Goal: Complete application form: Complete application form

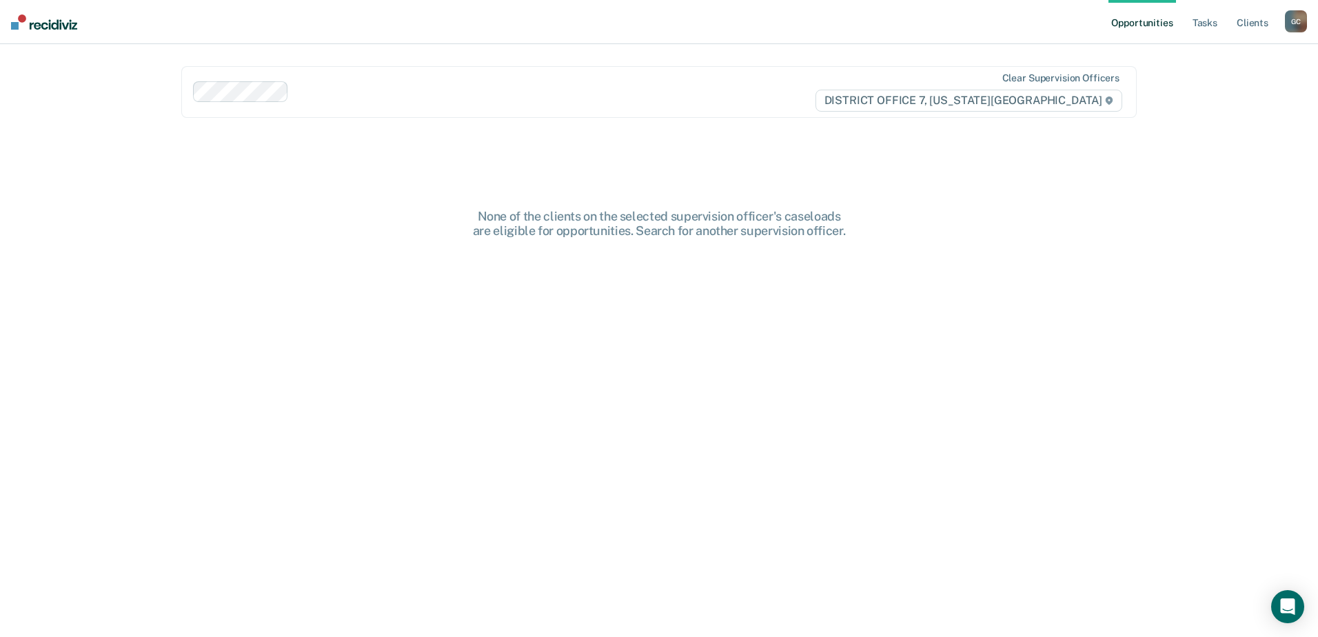
click at [1293, 22] on div "G C" at bounding box center [1296, 21] width 22 height 22
click at [1241, 74] on link "Go to PSI Case Dashboard" at bounding box center [1238, 74] width 115 height 12
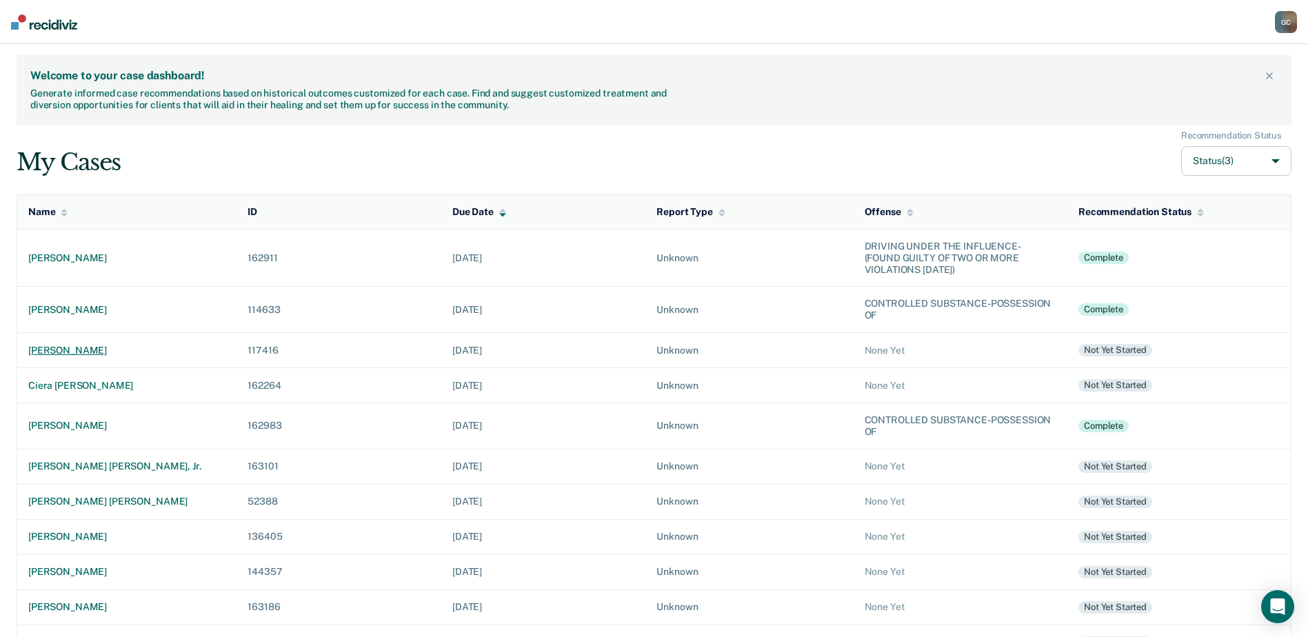
click at [66, 348] on div "[PERSON_NAME]" at bounding box center [126, 351] width 197 height 12
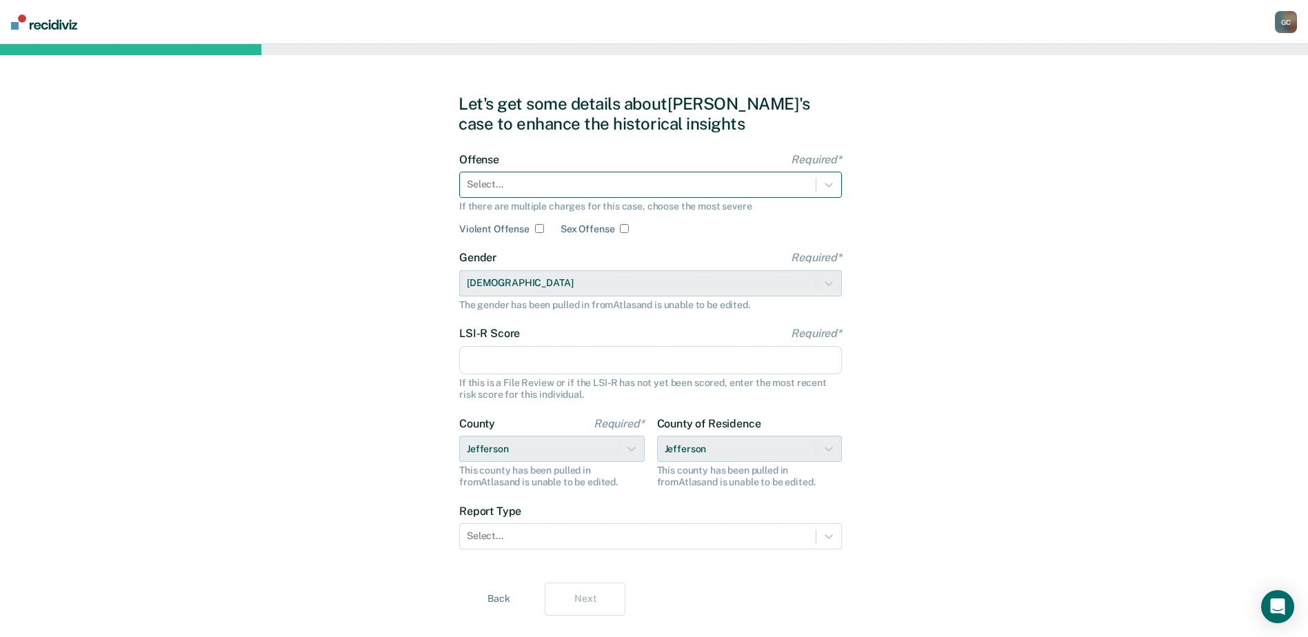
click at [478, 183] on div at bounding box center [638, 184] width 342 height 14
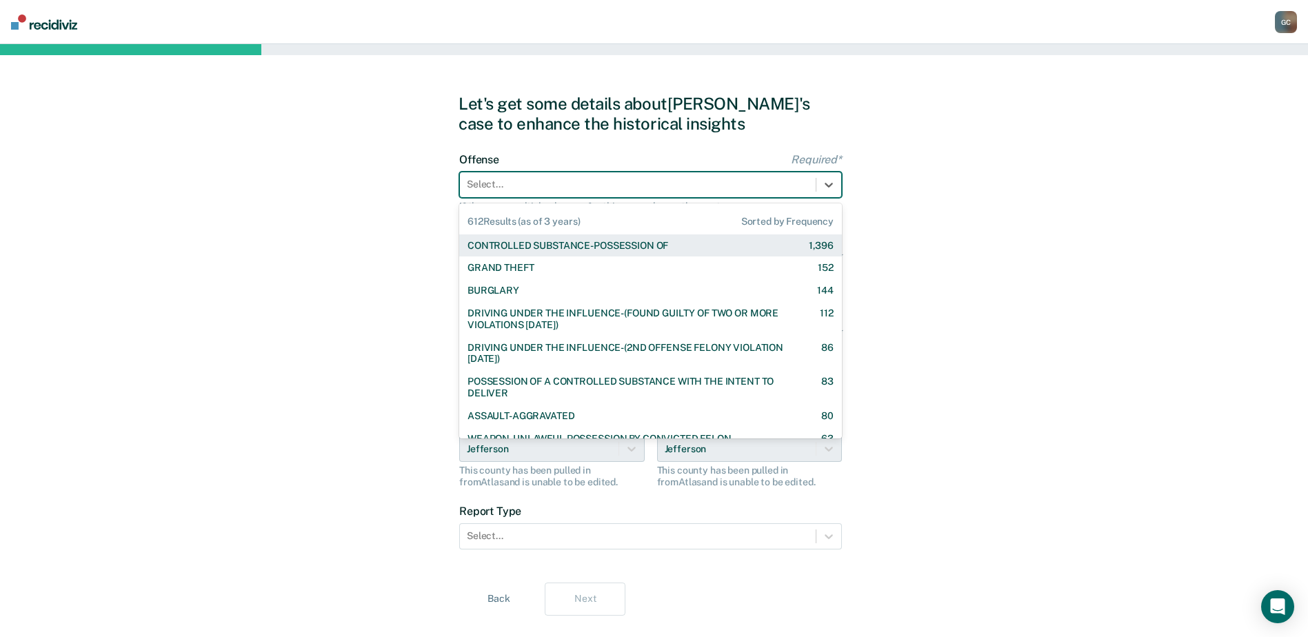
click at [611, 181] on div at bounding box center [638, 184] width 342 height 14
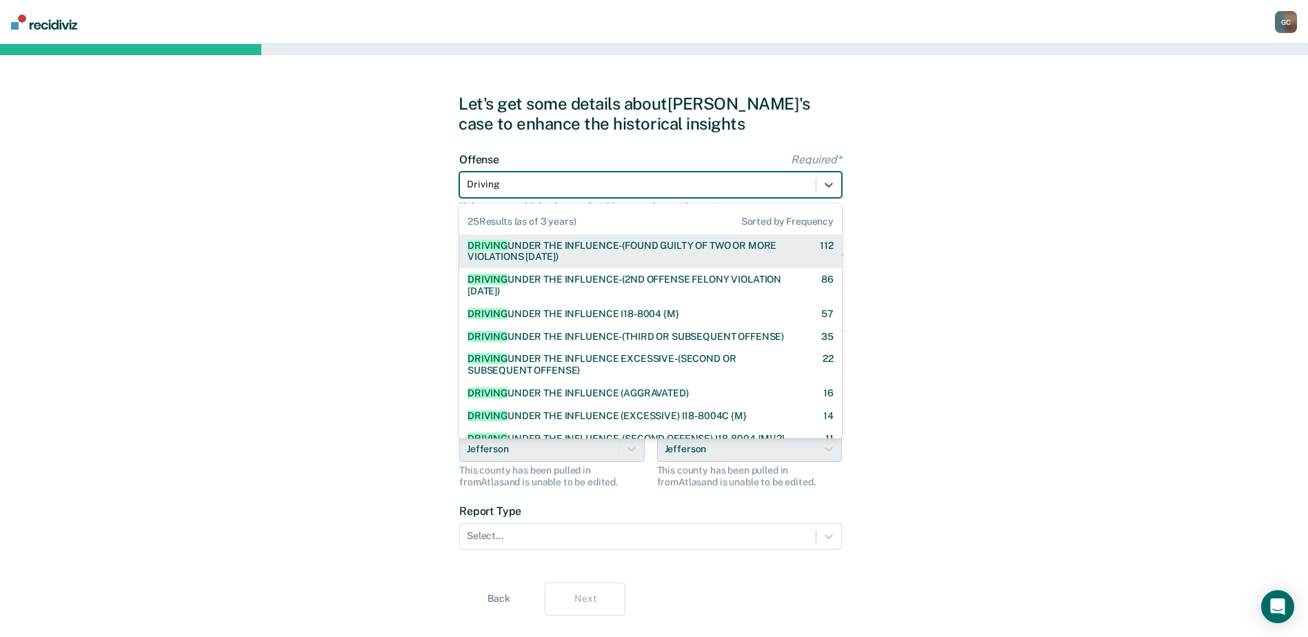
type input "Driving"
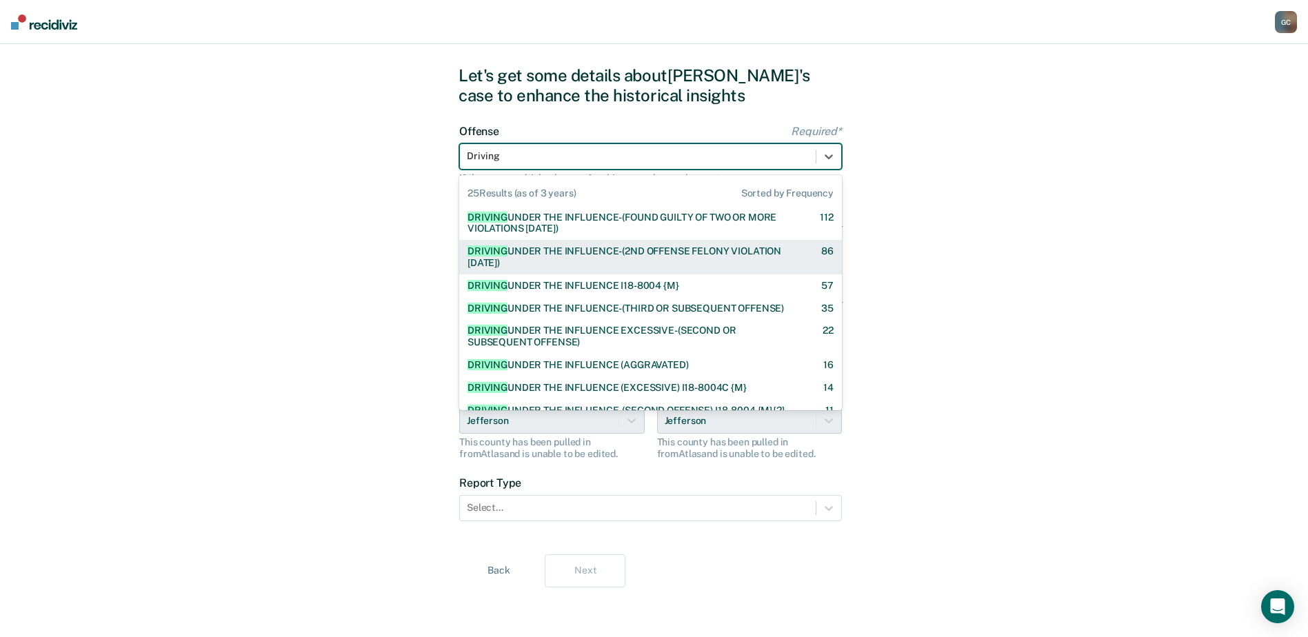
click at [680, 261] on div "DRIVING UNDER THE INFLUENCE-(2ND OFFENSE FELONY VIOLATION [DATE])" at bounding box center [632, 256] width 330 height 23
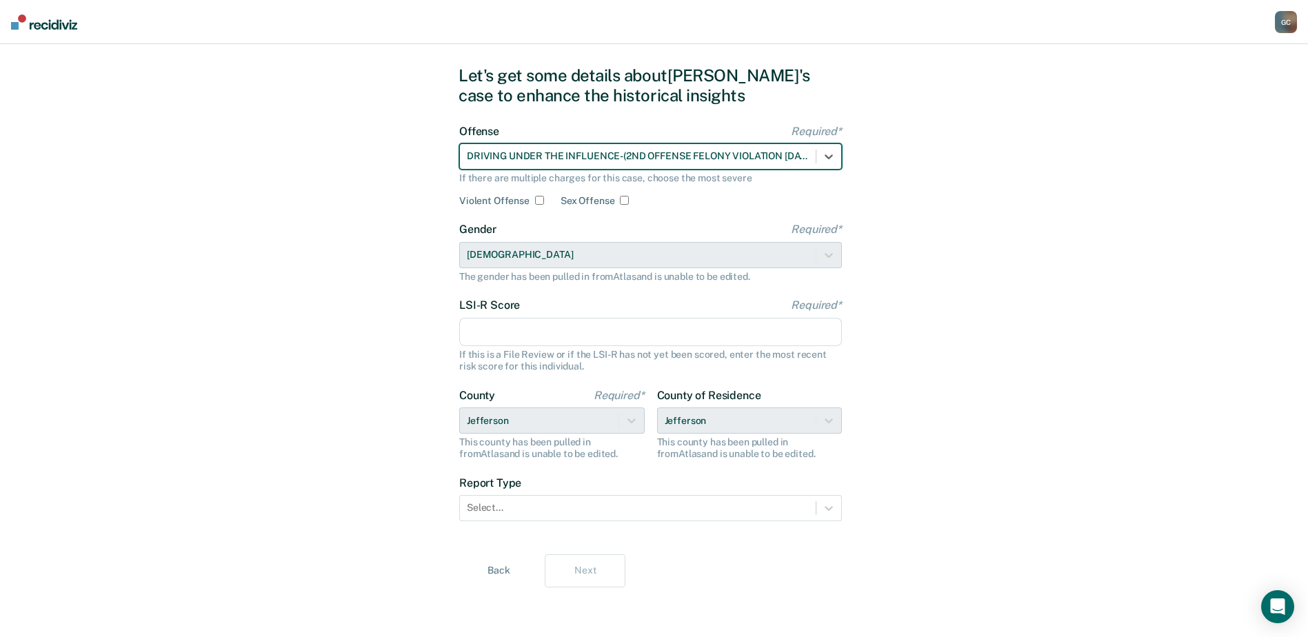
click at [501, 332] on input "LSI-R Score Required*" at bounding box center [650, 332] width 383 height 29
click at [610, 332] on input "LSI-R Score Required*" at bounding box center [650, 332] width 383 height 29
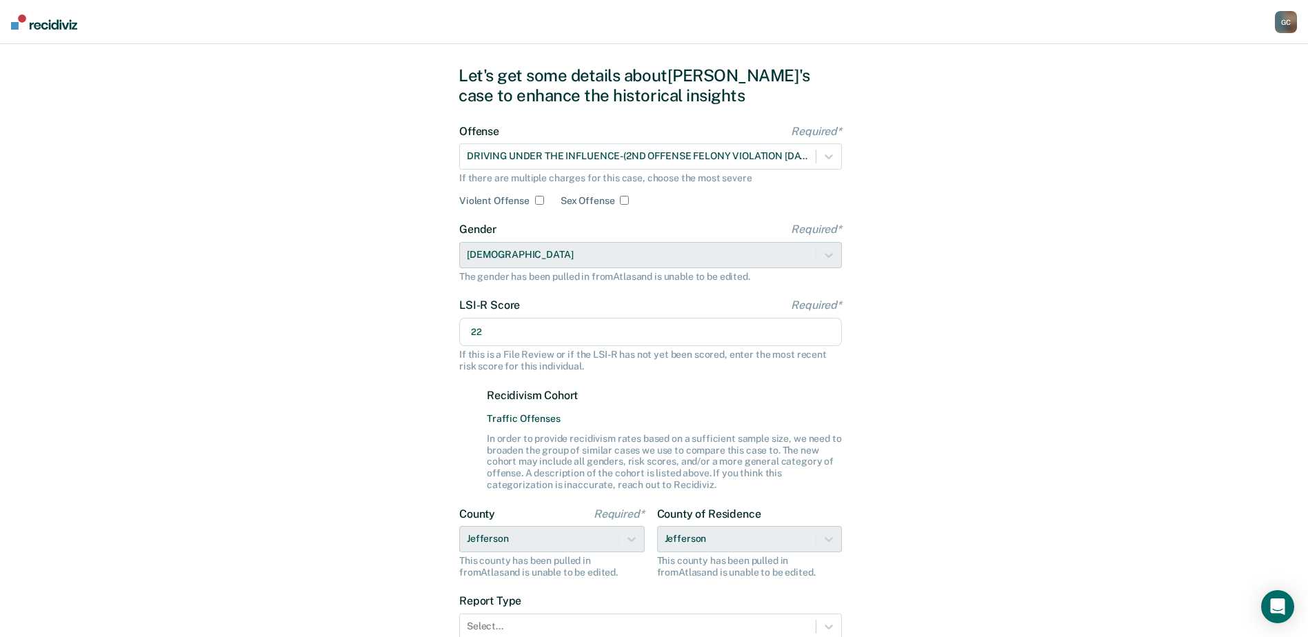
type input "22"
click at [379, 429] on div "Let's get some details about [PERSON_NAME]'s case to enhance the historical ins…" at bounding box center [654, 386] width 1308 height 740
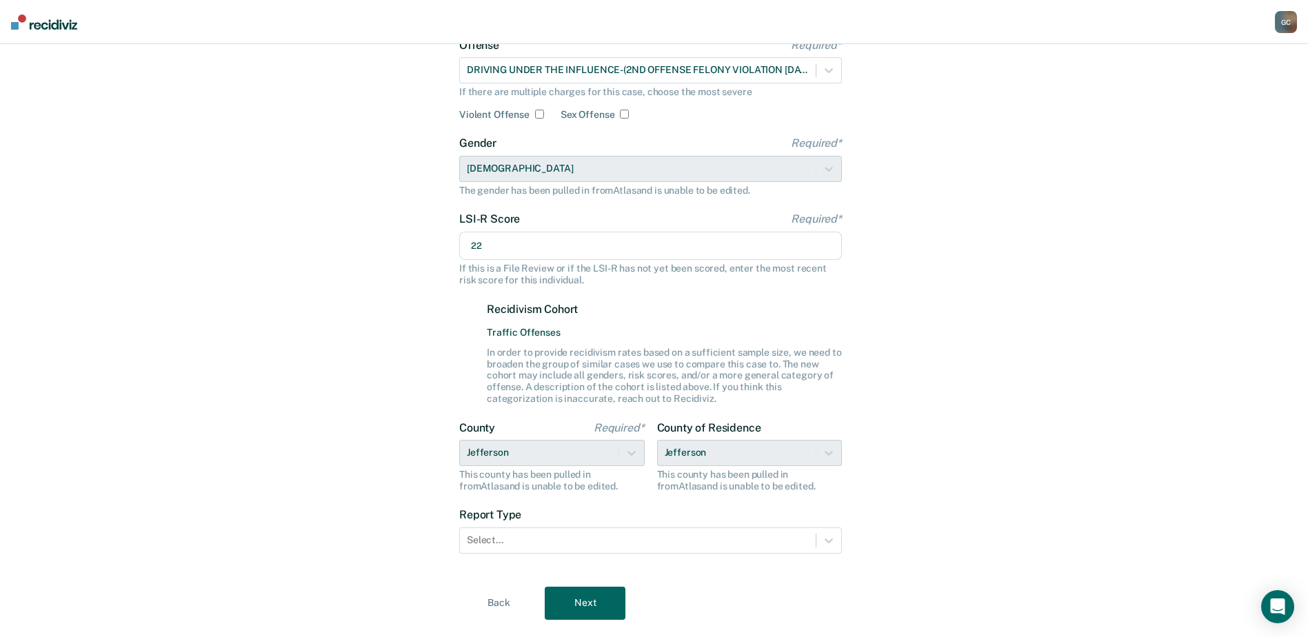
scroll to position [147, 0]
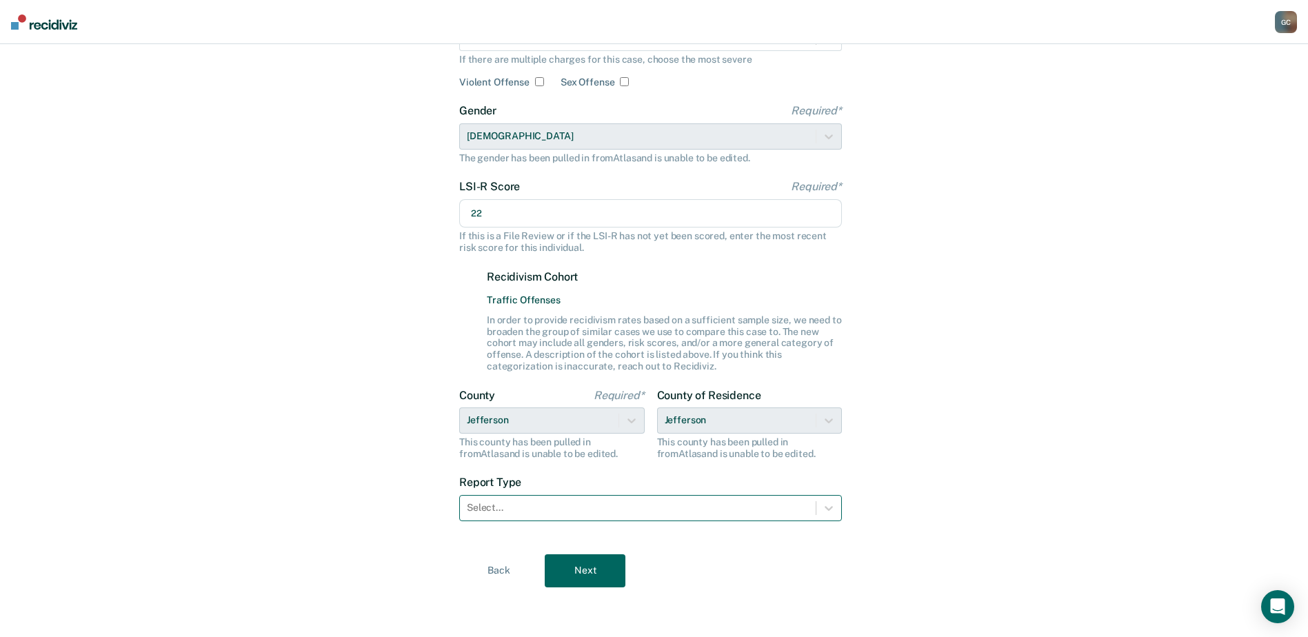
click at [613, 512] on div at bounding box center [638, 508] width 342 height 14
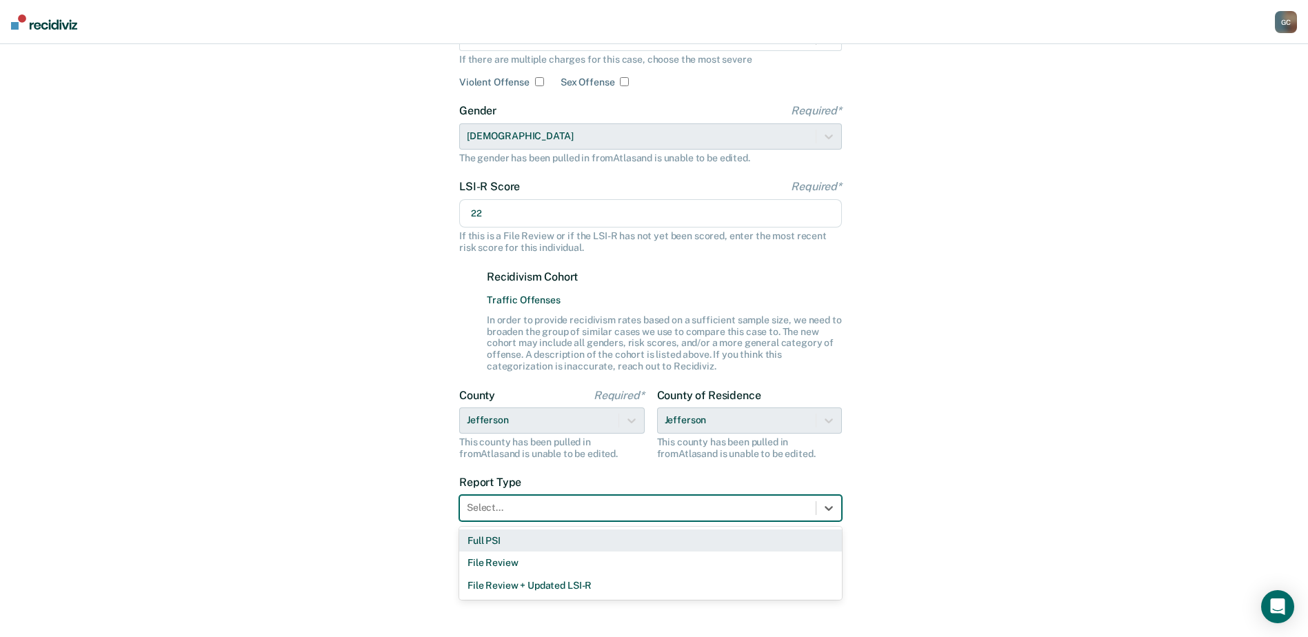
click at [574, 543] on div "Full PSI" at bounding box center [650, 541] width 383 height 23
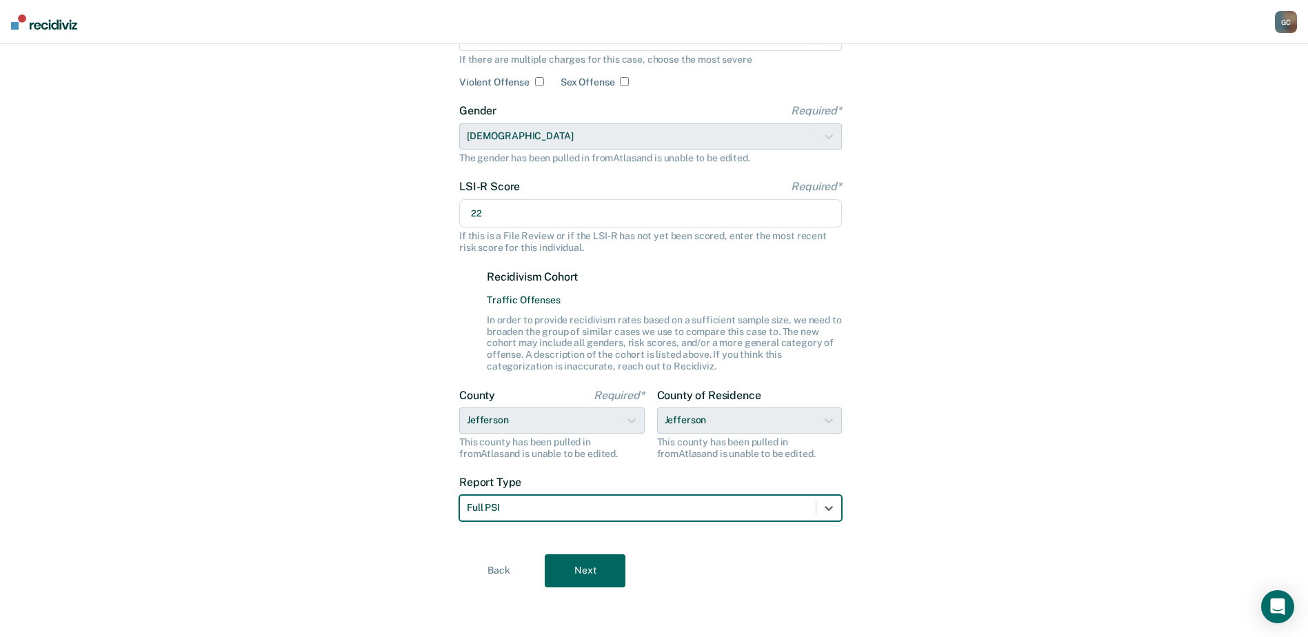
click at [570, 568] on button "Next" at bounding box center [585, 570] width 81 height 33
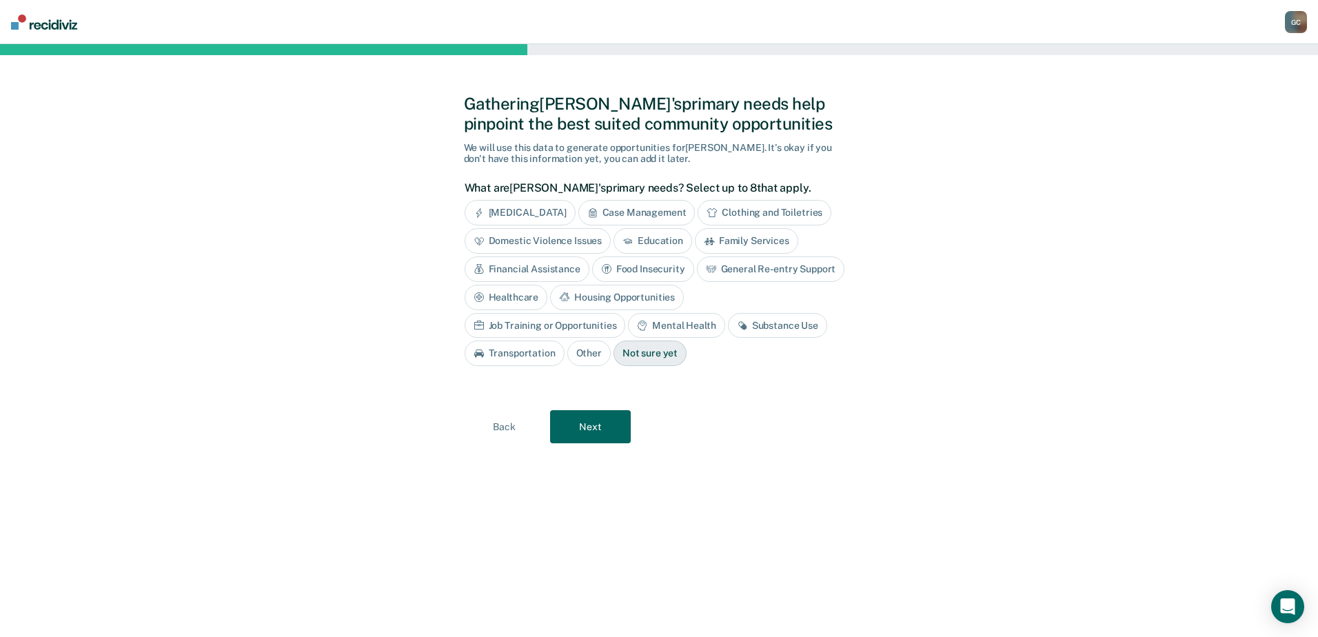
click at [728, 325] on div "Substance Use" at bounding box center [777, 326] width 99 height 26
click at [588, 425] on button "Next" at bounding box center [590, 426] width 81 height 33
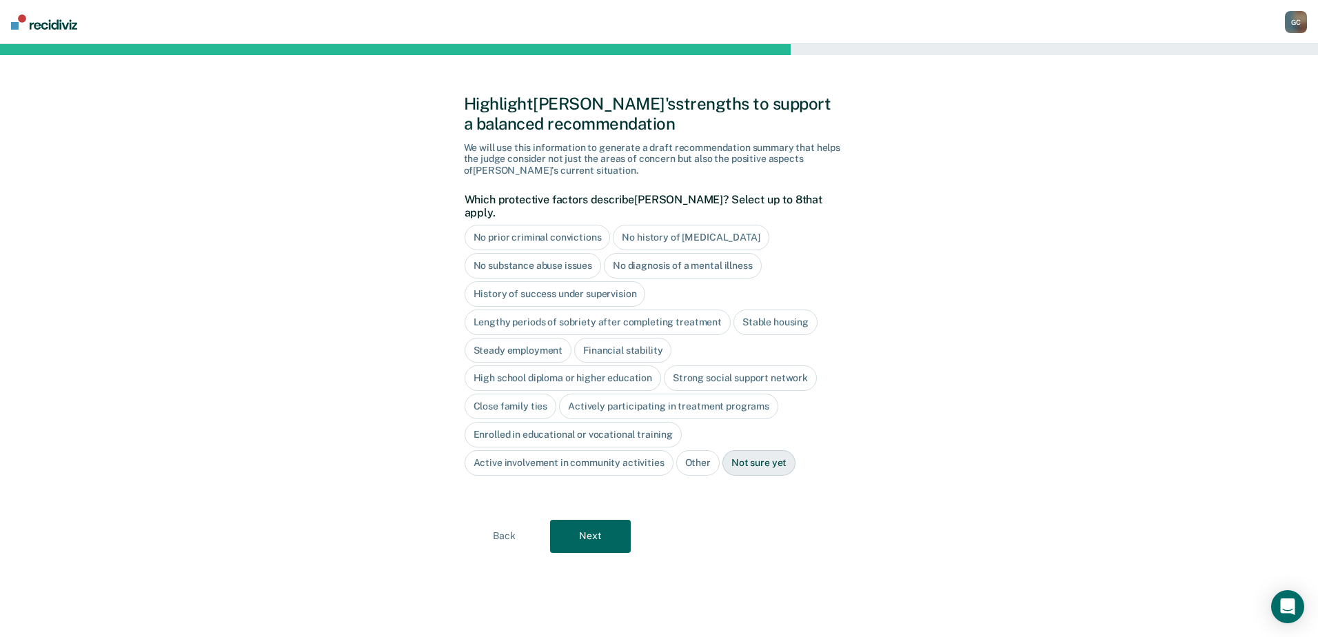
click at [508, 281] on div "History of success under supervision" at bounding box center [555, 294] width 181 height 26
click at [503, 338] on div "Steady employment" at bounding box center [519, 351] width 108 height 26
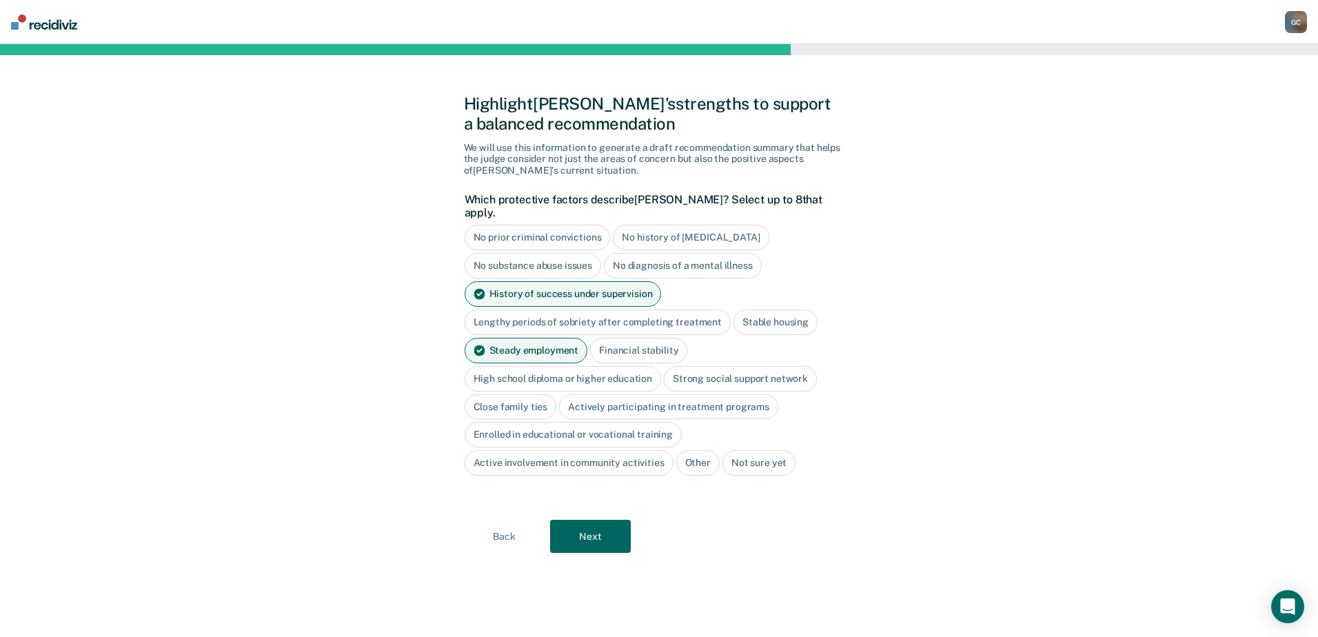
click at [496, 366] on div "High school diploma or higher education" at bounding box center [563, 379] width 197 height 26
click at [506, 394] on div "Close family ties" at bounding box center [511, 407] width 92 height 26
click at [773, 310] on div "Stable housing" at bounding box center [776, 323] width 84 height 26
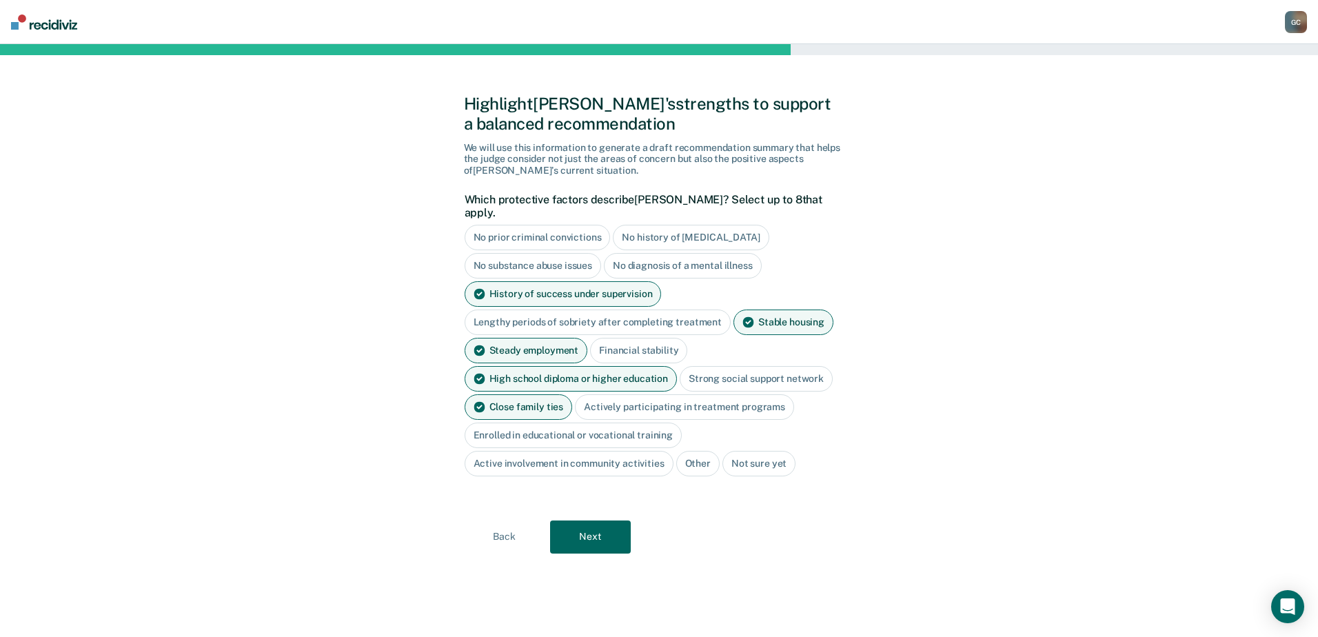
click at [590, 522] on button "Next" at bounding box center [590, 537] width 81 height 33
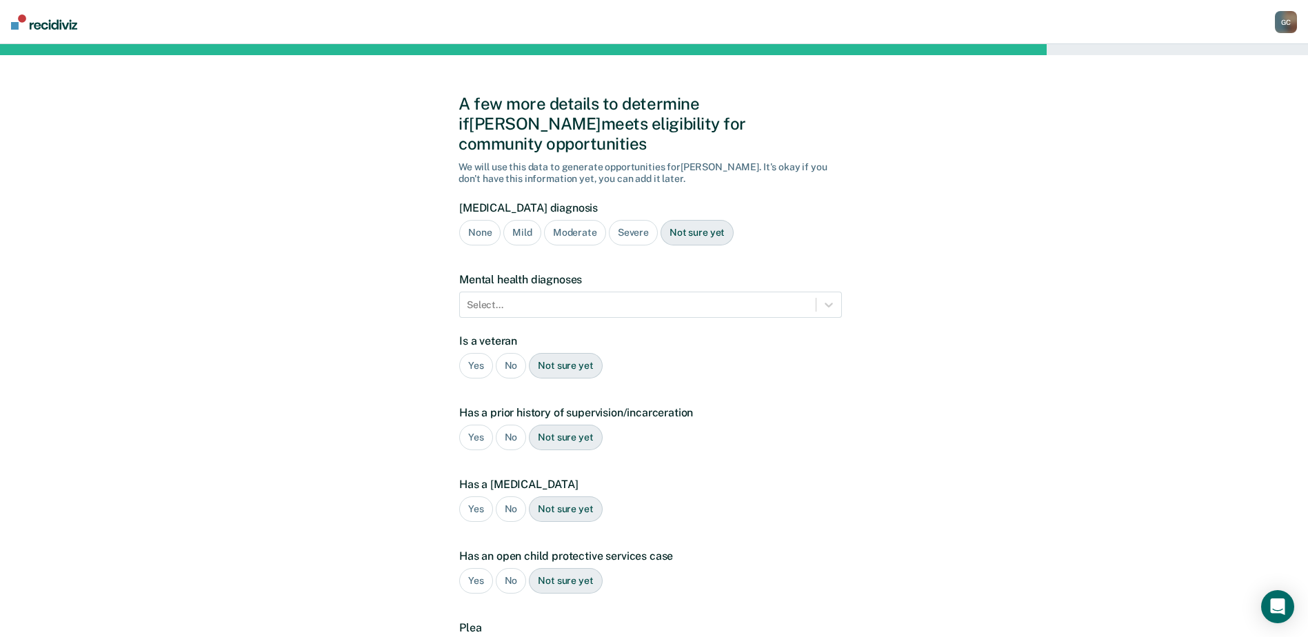
click at [632, 220] on div "Severe" at bounding box center [633, 233] width 49 height 26
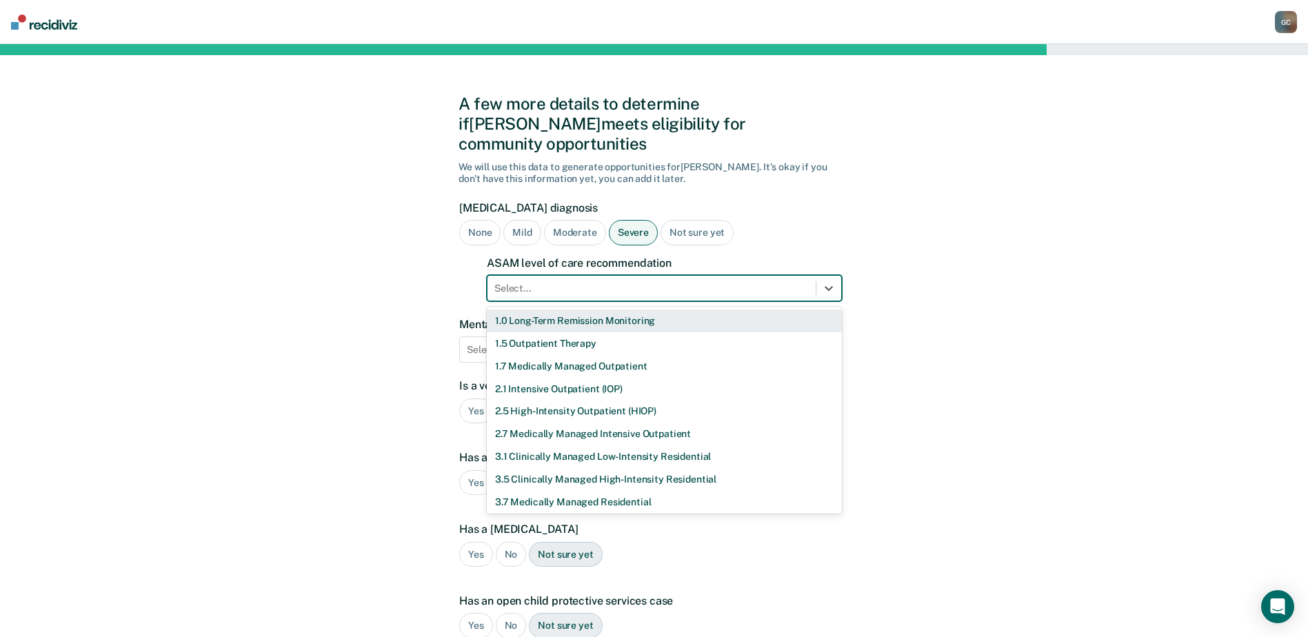
click at [613, 281] on div at bounding box center [651, 288] width 314 height 14
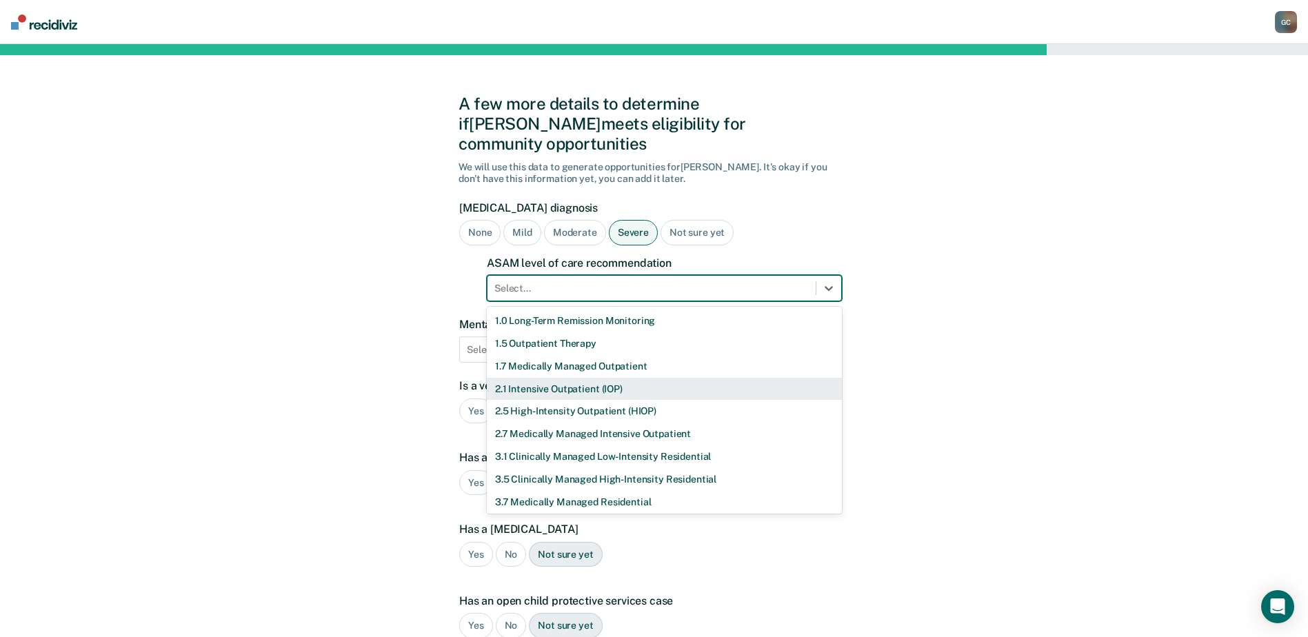
click at [611, 378] on div "2.1 Intensive Outpatient (IOP)" at bounding box center [664, 389] width 355 height 23
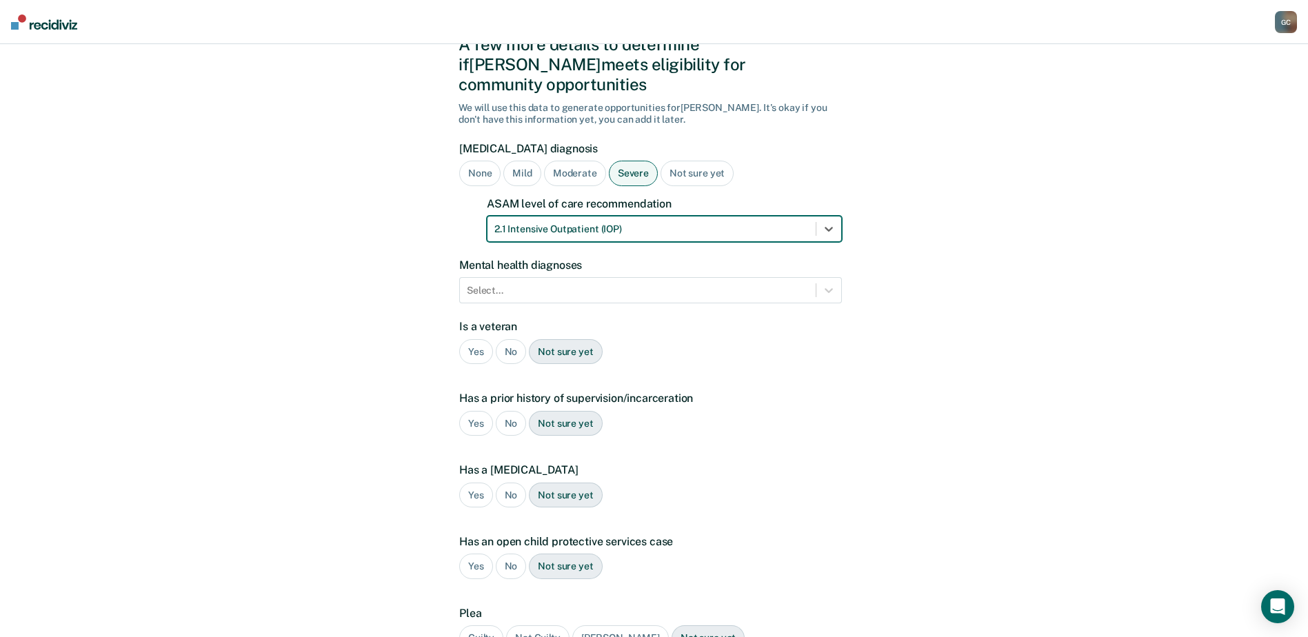
scroll to position [138, 0]
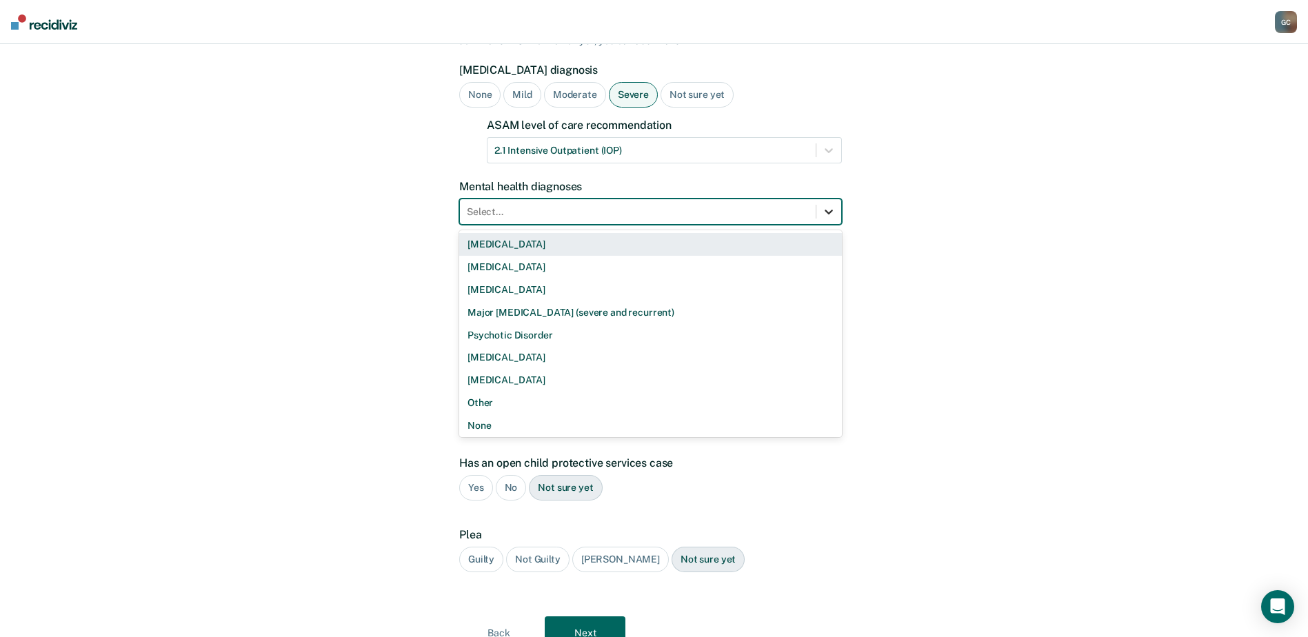
click at [828, 205] on icon at bounding box center [829, 212] width 14 height 14
click at [832, 205] on icon at bounding box center [829, 212] width 14 height 14
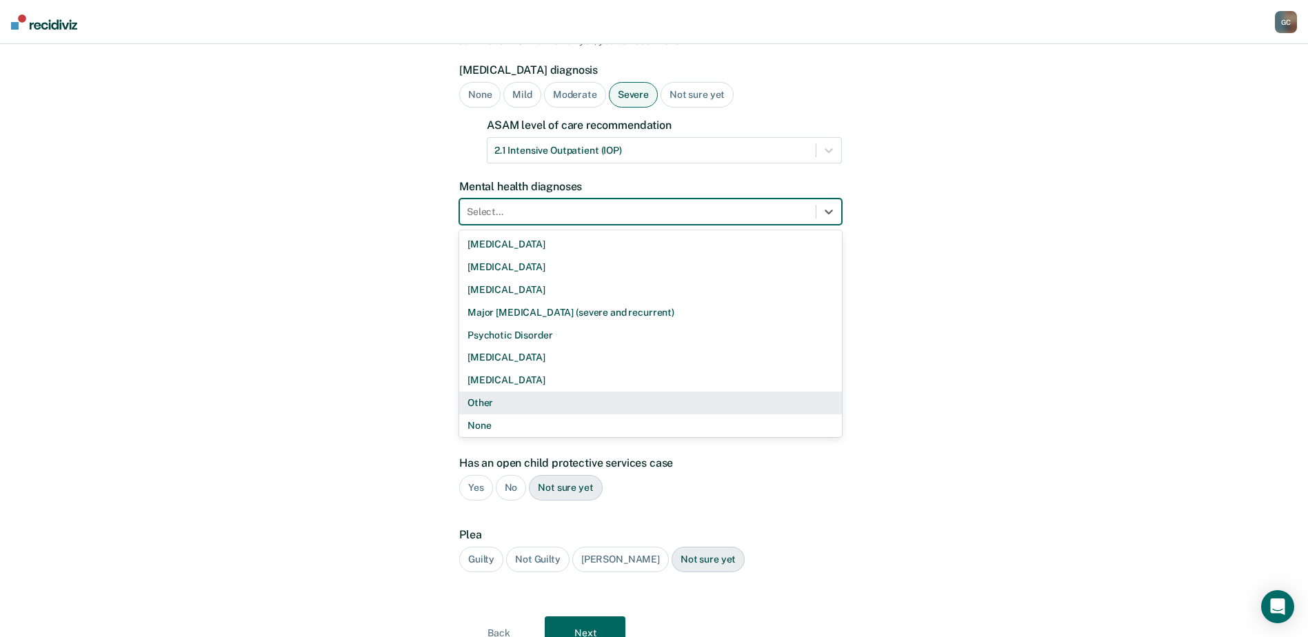
click at [608, 392] on div "Other" at bounding box center [650, 403] width 383 height 23
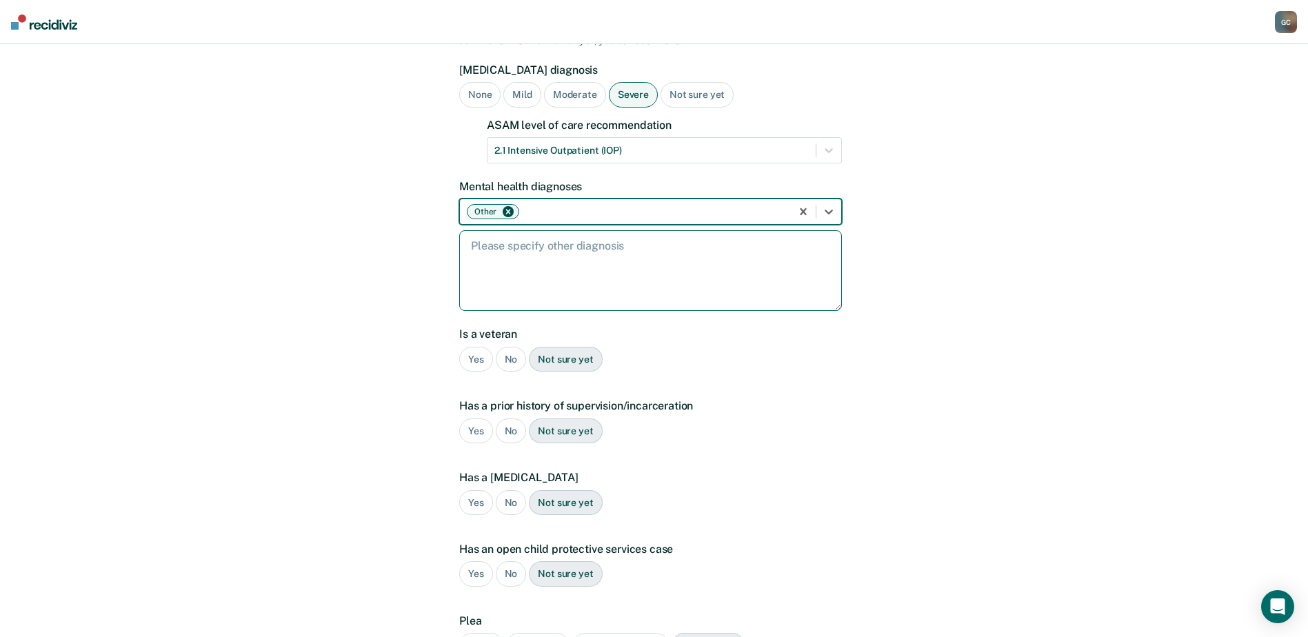
click at [503, 241] on textarea at bounding box center [650, 270] width 383 height 81
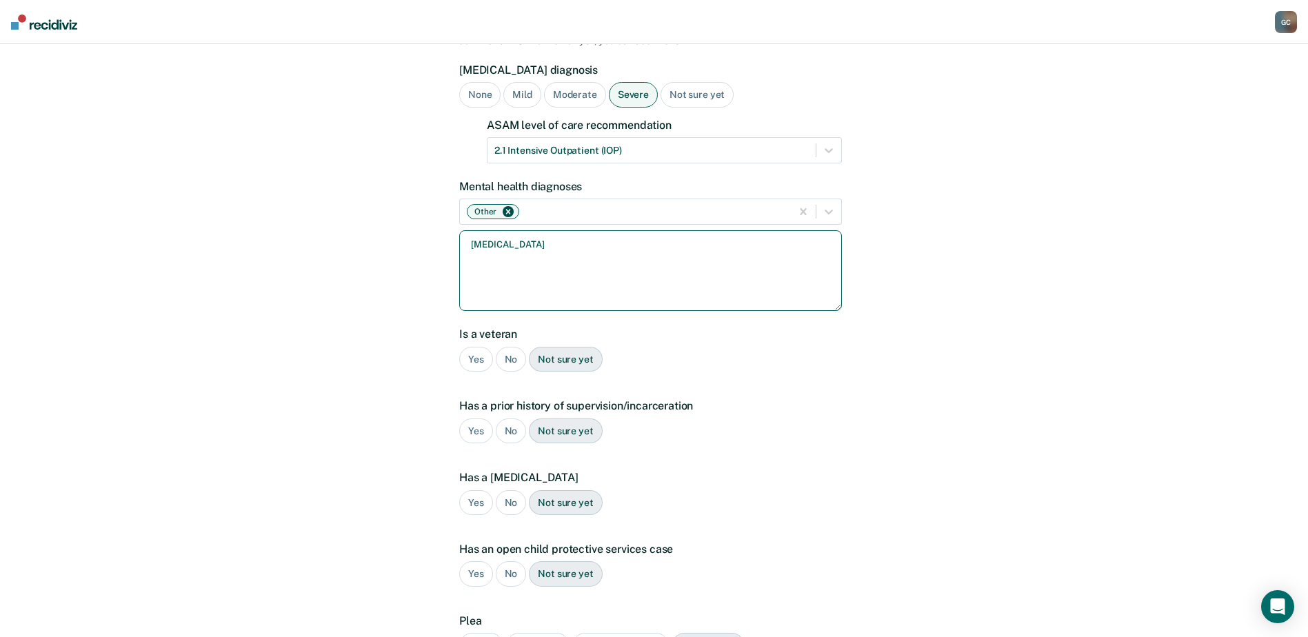
click at [567, 242] on textarea "[MEDICAL_DATA]" at bounding box center [650, 270] width 383 height 81
click at [612, 230] on textarea "[MEDICAL_DATA]" at bounding box center [650, 270] width 383 height 81
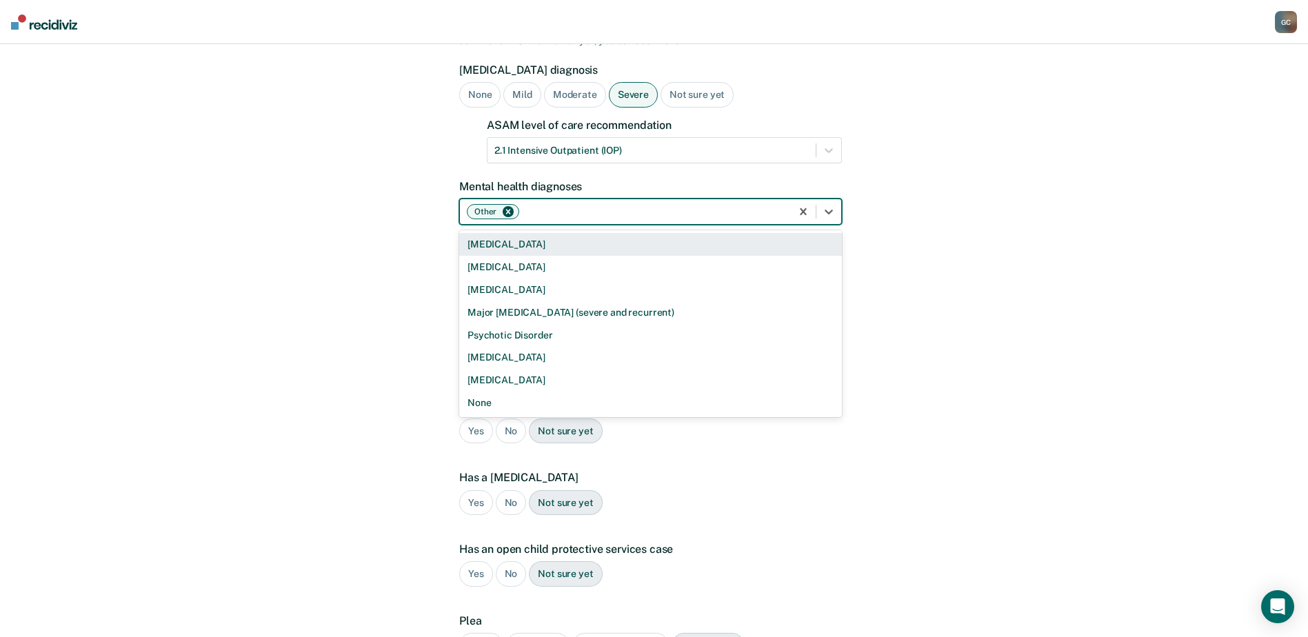
click at [720, 205] on div at bounding box center [653, 212] width 262 height 14
click at [639, 205] on div at bounding box center [653, 212] width 262 height 14
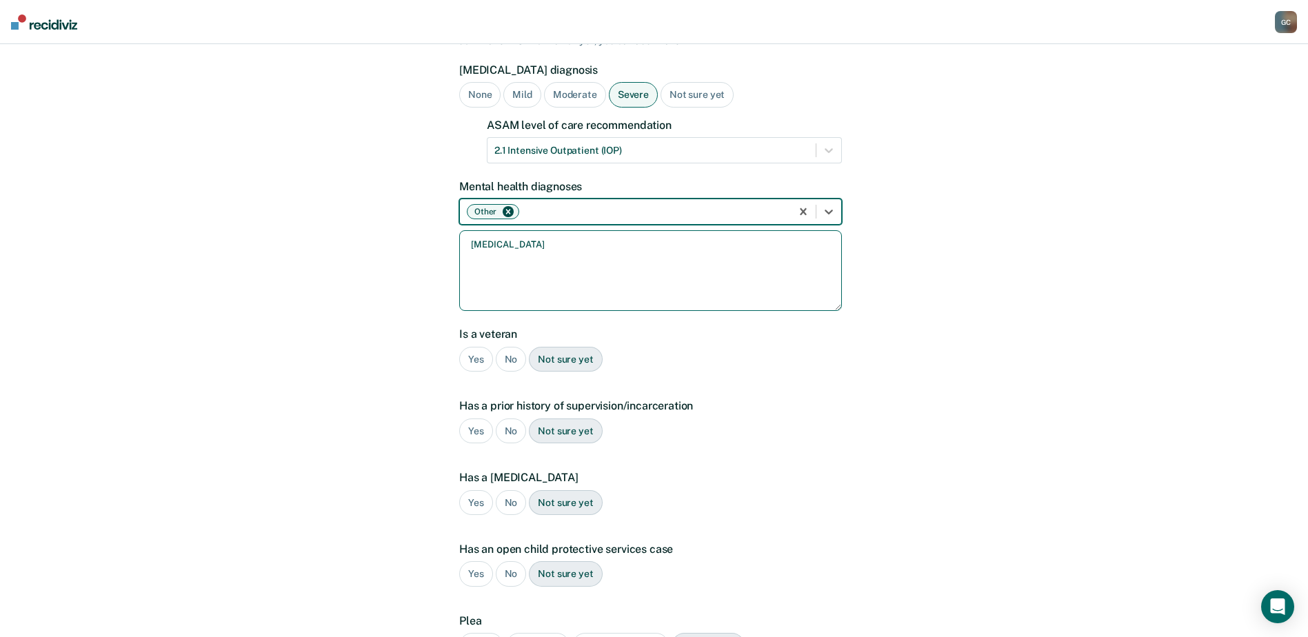
click at [598, 231] on textarea "[MEDICAL_DATA]" at bounding box center [650, 270] width 383 height 81
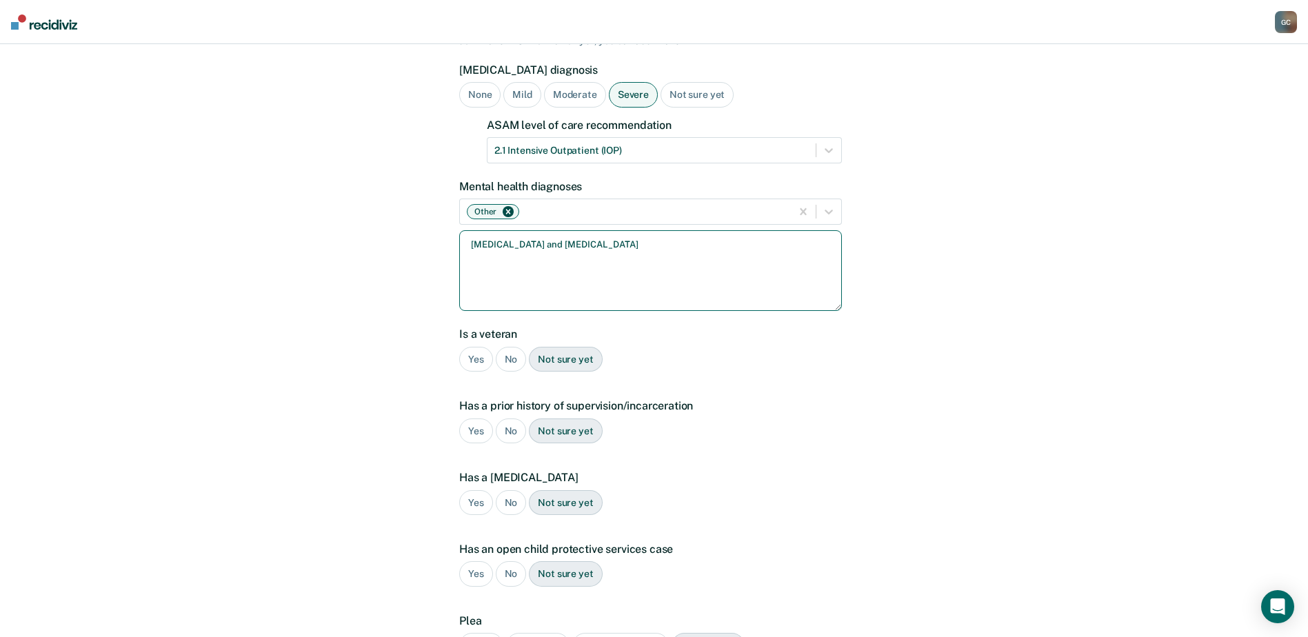
type textarea "[MEDICAL_DATA] and [MEDICAL_DATA]"
click at [503, 347] on div "No" at bounding box center [511, 360] width 31 height 26
click at [471, 419] on div "Yes" at bounding box center [476, 432] width 34 height 26
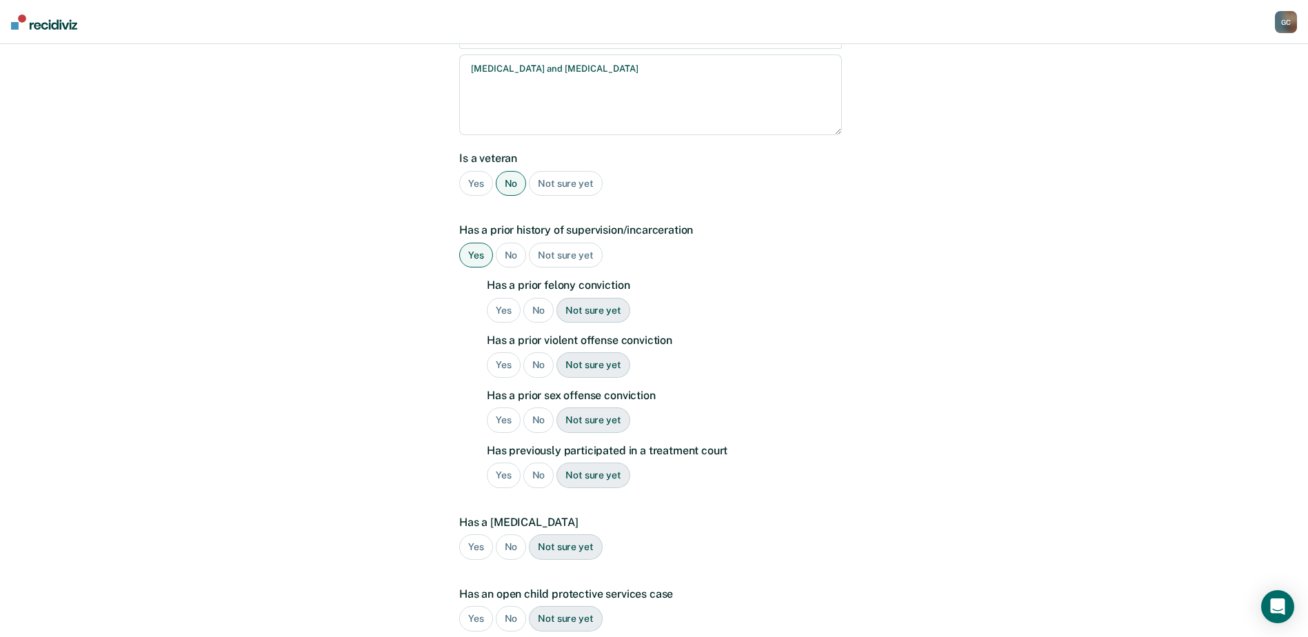
scroll to position [345, 0]
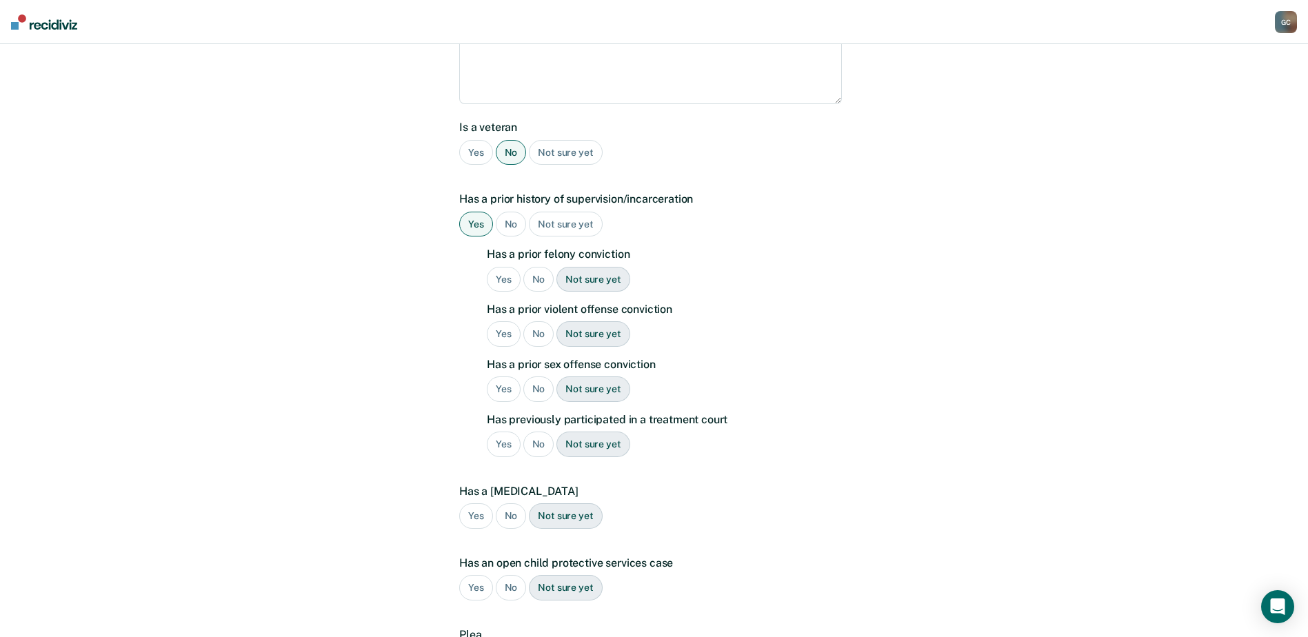
click at [499, 267] on div "Yes" at bounding box center [504, 280] width 34 height 26
click at [545, 321] on div "No" at bounding box center [538, 334] width 31 height 26
click at [540, 376] on div "No" at bounding box center [538, 389] width 31 height 26
click at [504, 432] on div "Yes" at bounding box center [504, 445] width 34 height 26
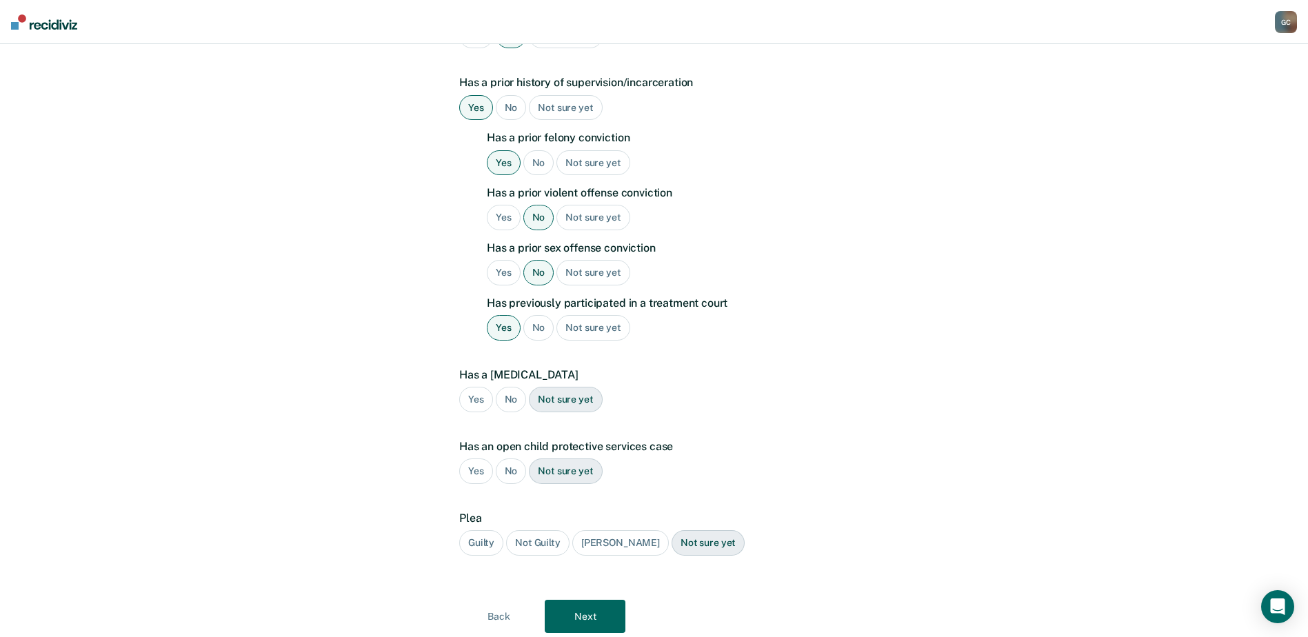
scroll to position [483, 0]
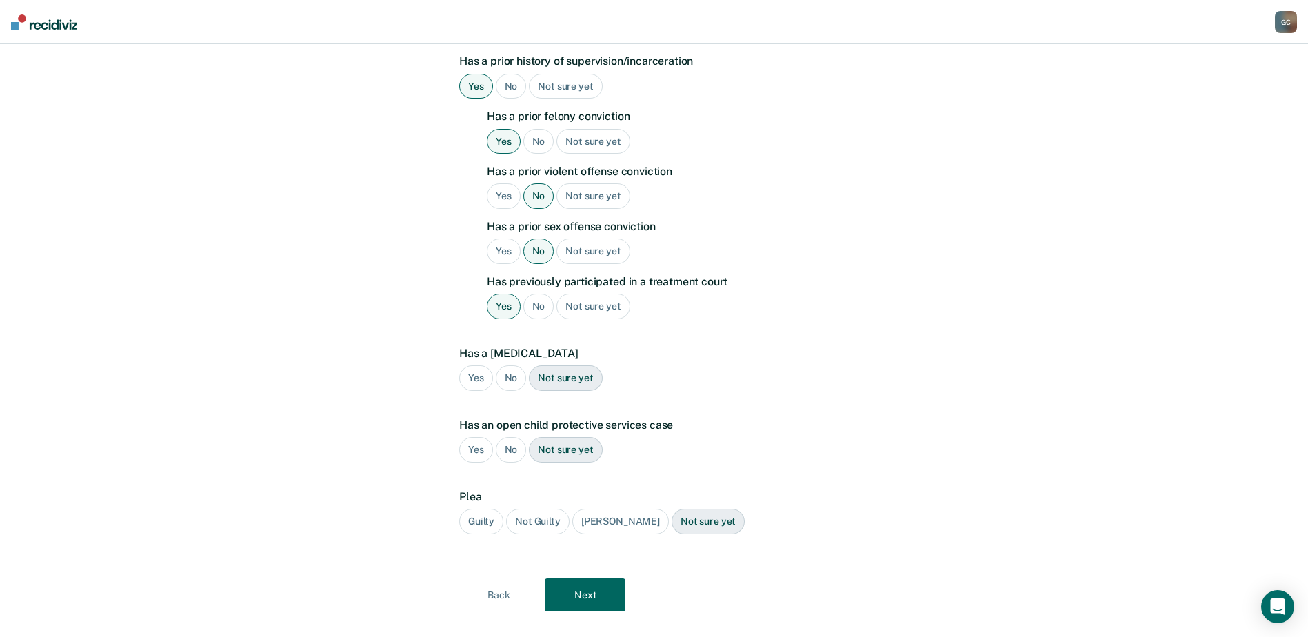
click at [507, 365] on div "No" at bounding box center [511, 378] width 31 height 26
click at [509, 437] on div "No" at bounding box center [511, 450] width 31 height 26
click at [476, 509] on div "Guilty" at bounding box center [481, 522] width 44 height 26
click at [594, 578] on button "Next" at bounding box center [585, 594] width 81 height 33
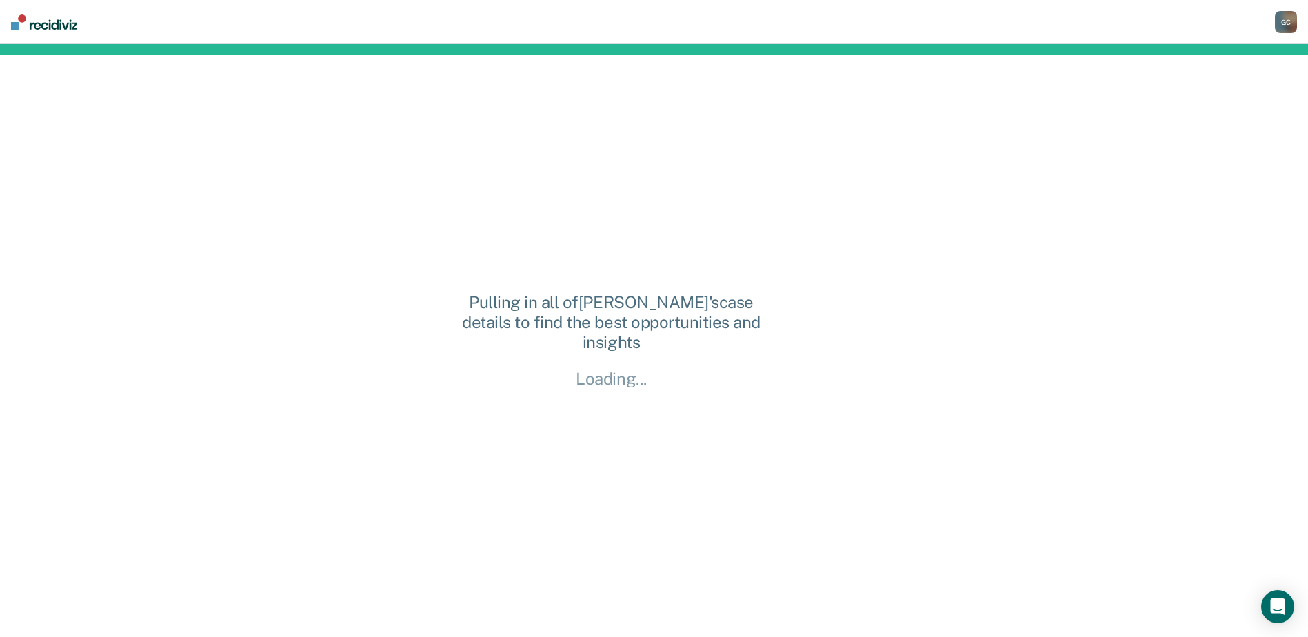
scroll to position [0, 0]
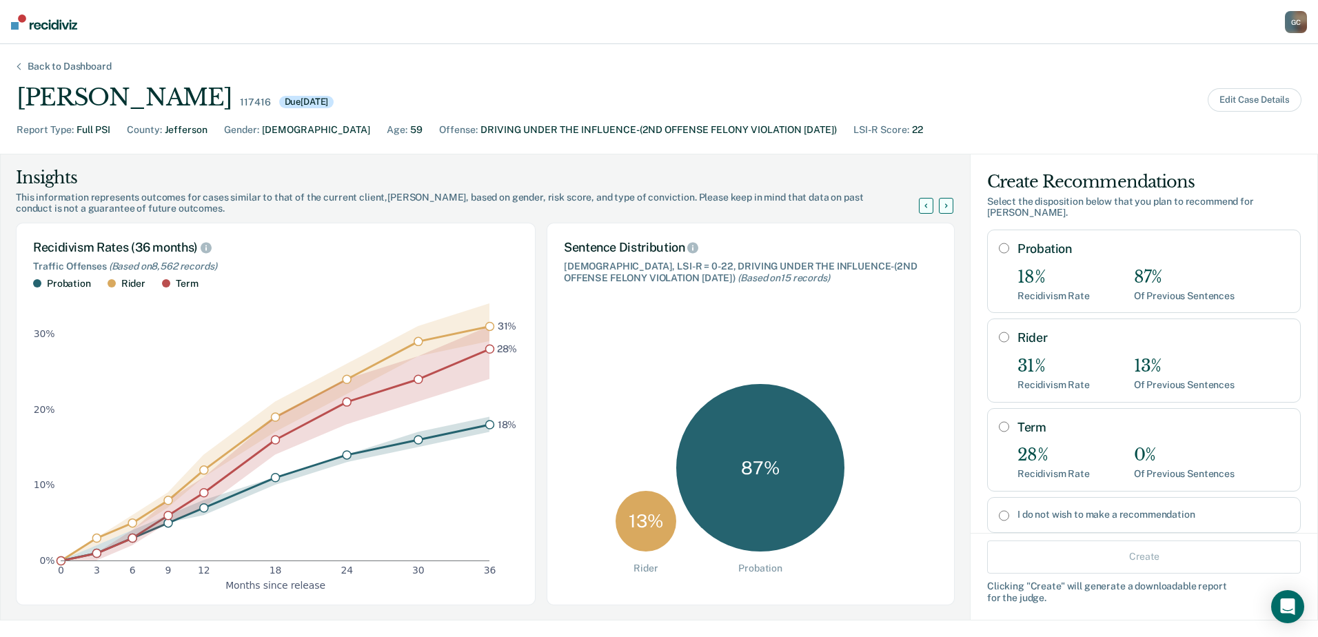
click at [999, 243] on input "Probation" at bounding box center [1004, 248] width 10 height 11
radio input "true"
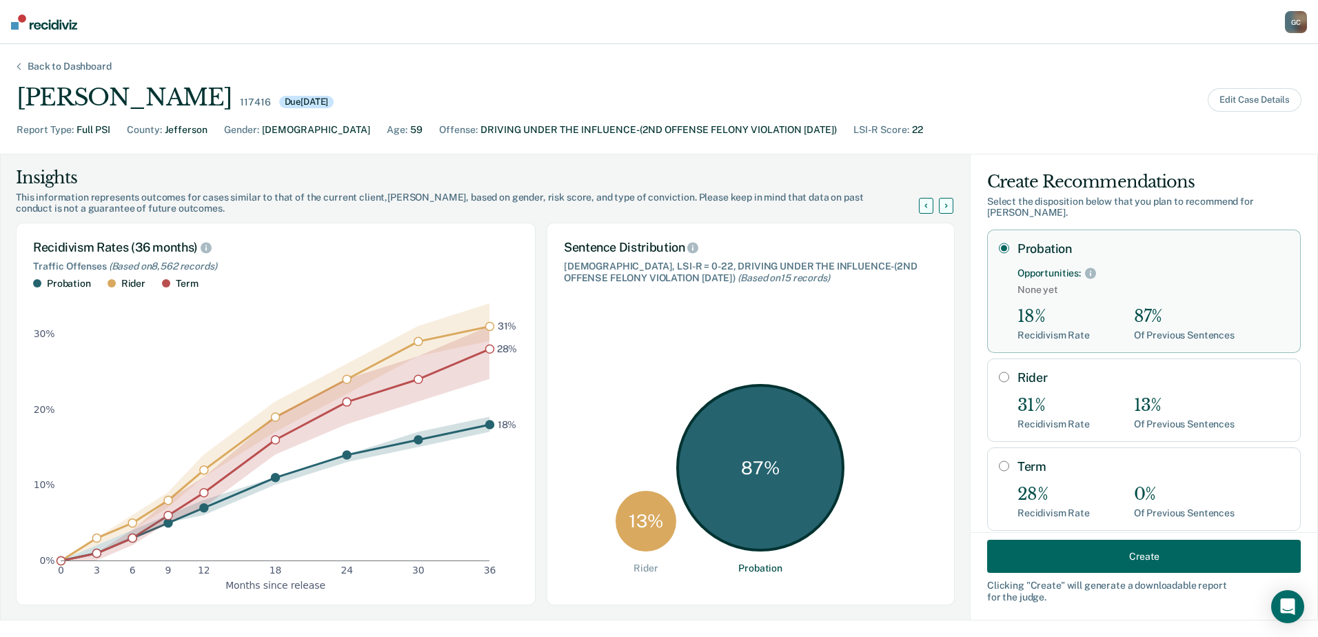
click at [1137, 554] on button "Create" at bounding box center [1144, 556] width 314 height 33
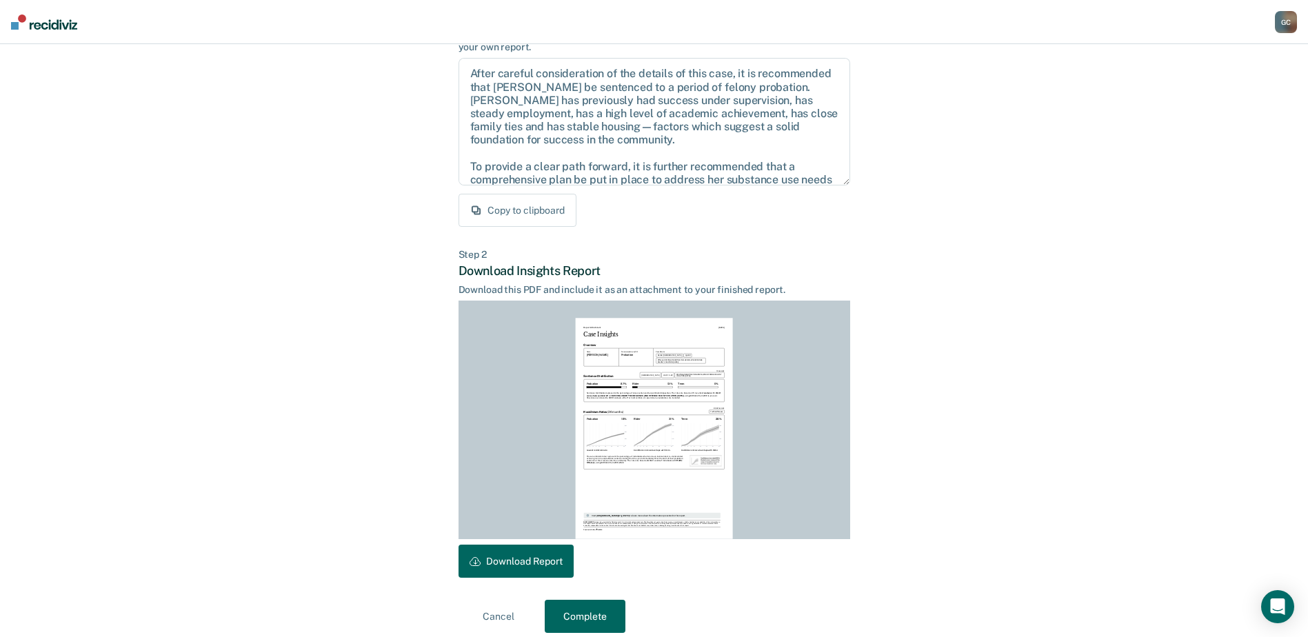
scroll to position [149, 0]
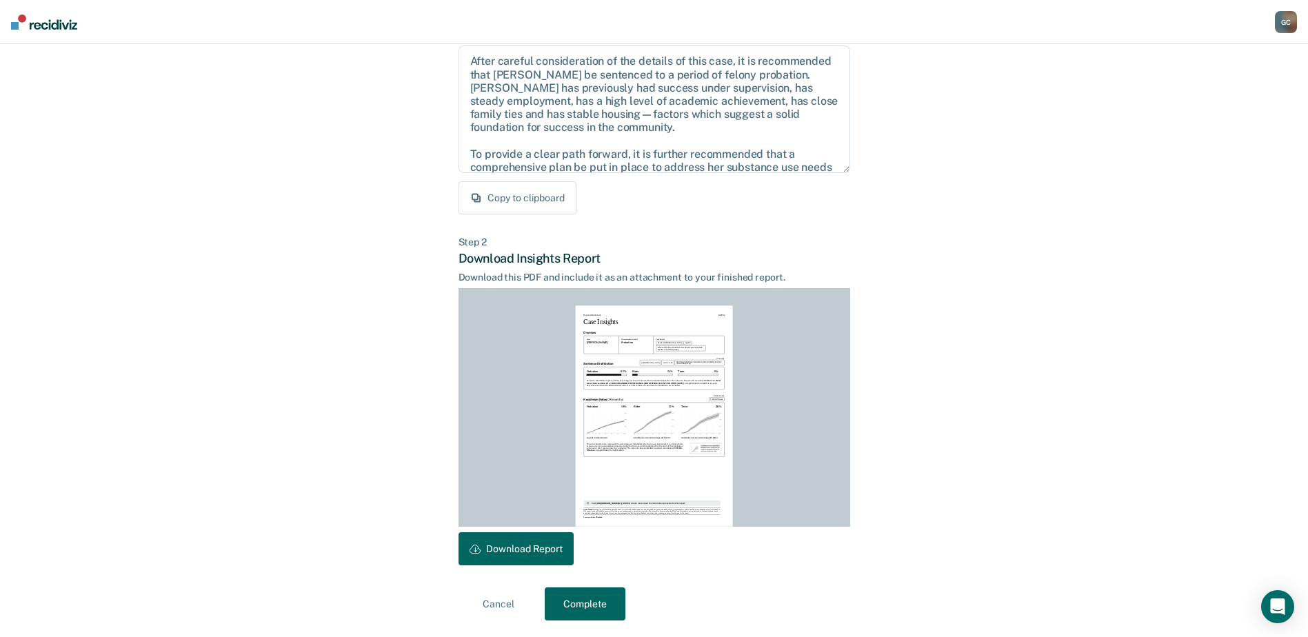
click at [581, 601] on button "Complete" at bounding box center [585, 603] width 81 height 33
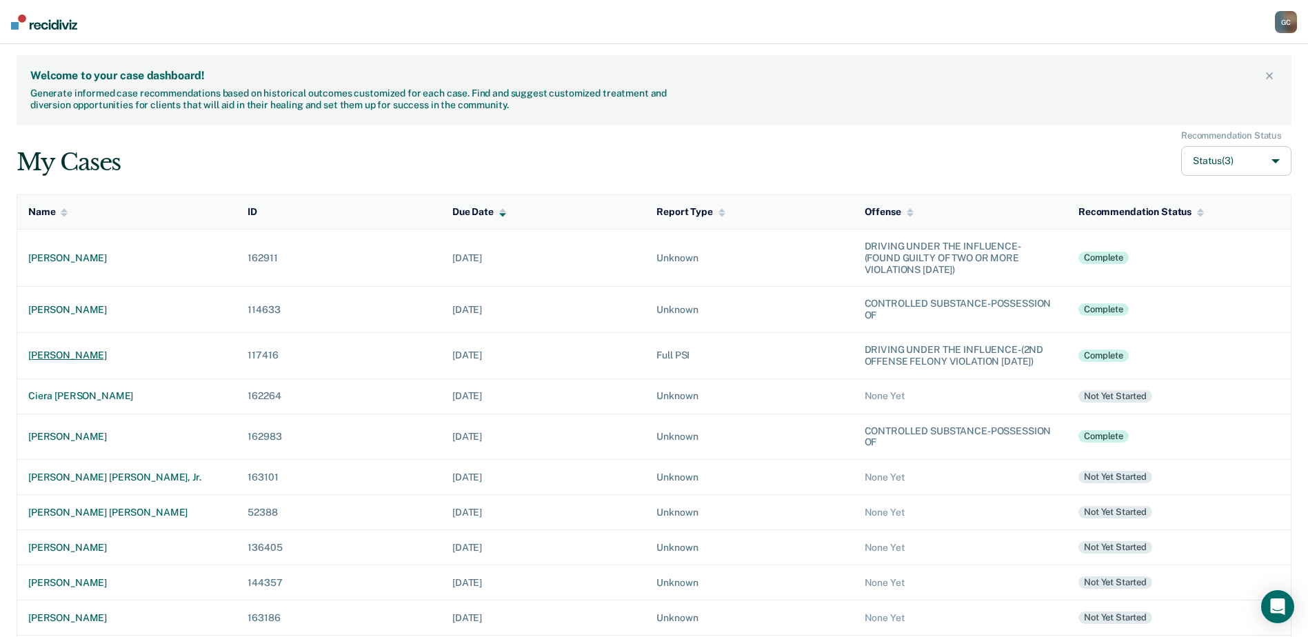
click at [28, 360] on td "[PERSON_NAME]" at bounding box center [127, 355] width 220 height 46
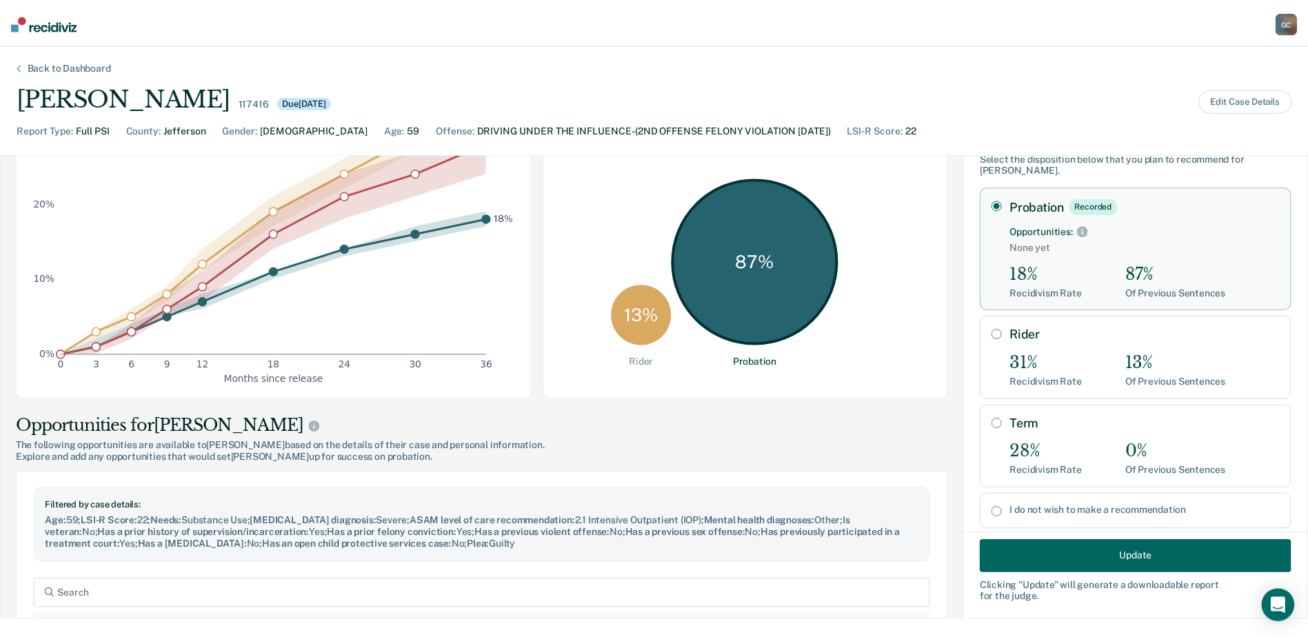
scroll to position [63, 0]
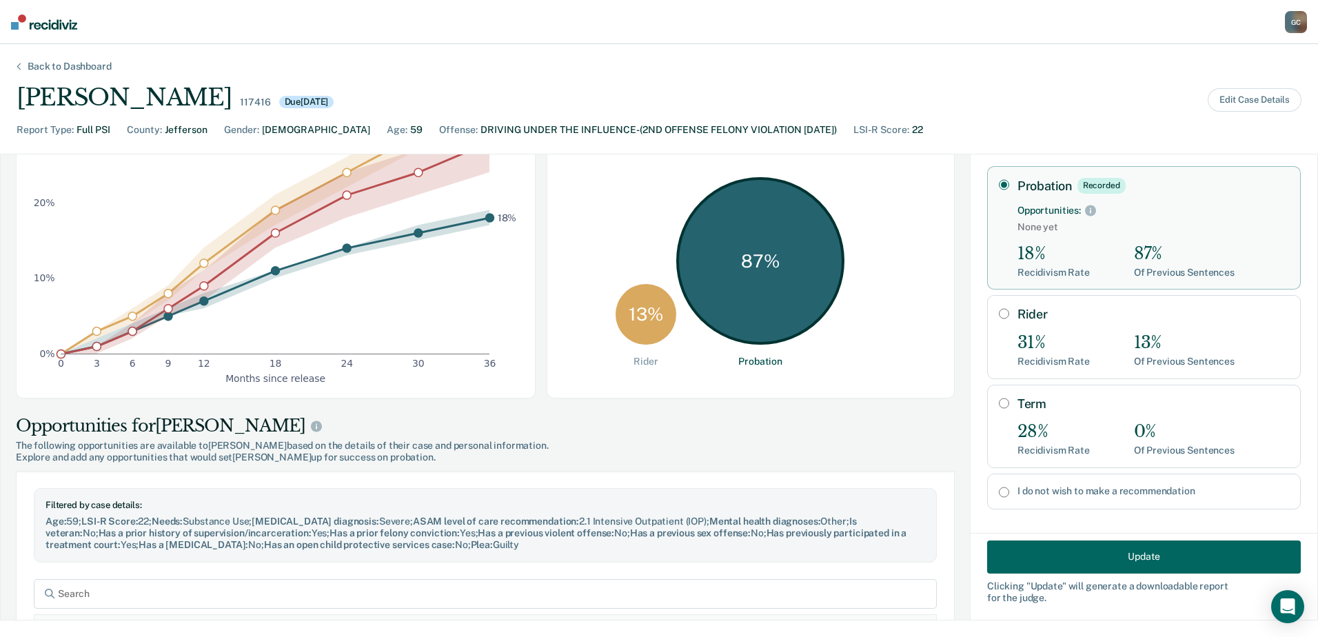
click at [1070, 556] on button "Update" at bounding box center [1144, 556] width 314 height 33
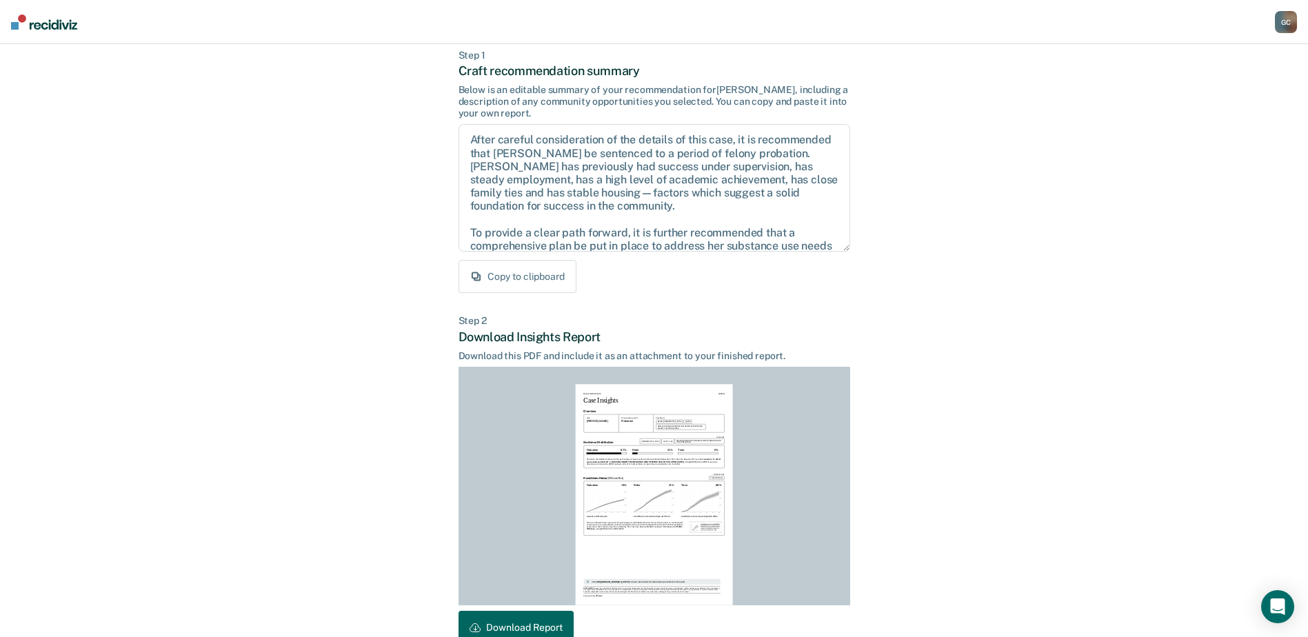
scroll to position [149, 0]
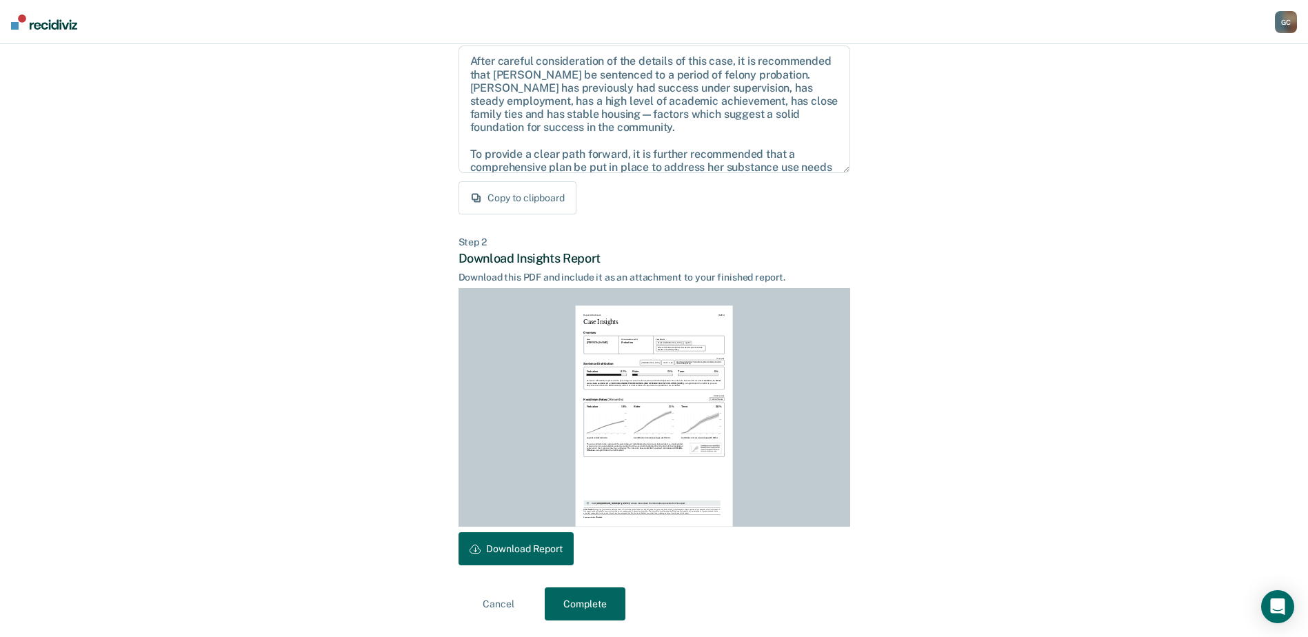
click at [521, 537] on button "Download Report" at bounding box center [516, 548] width 115 height 33
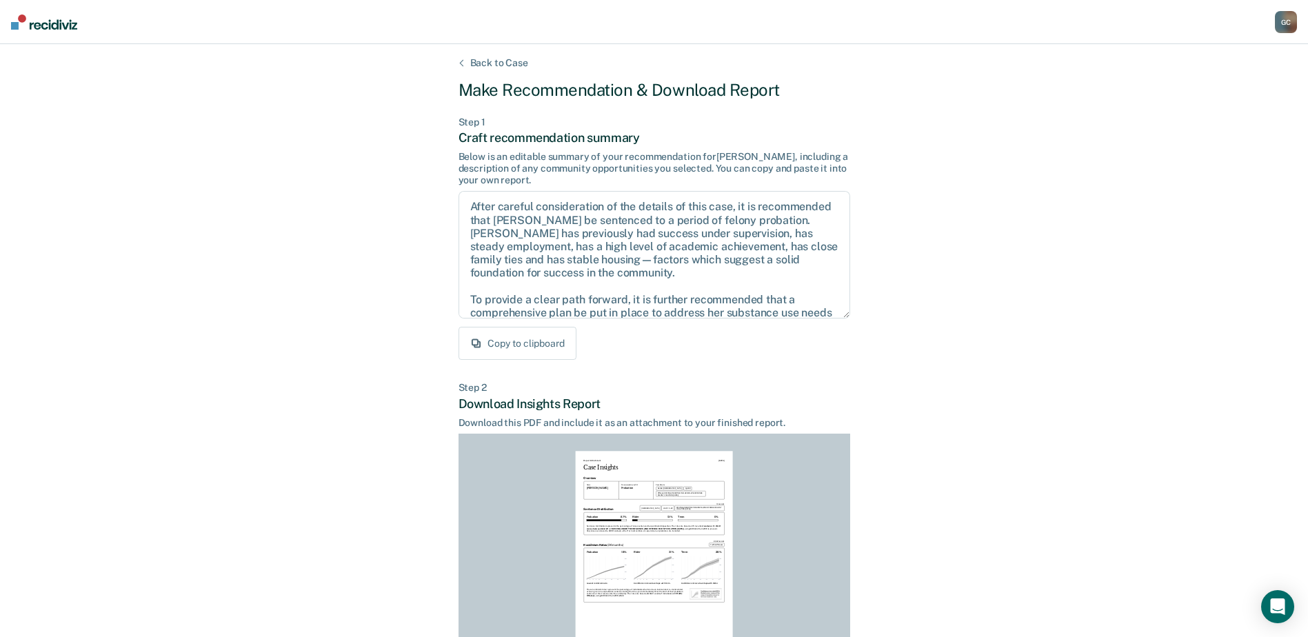
scroll to position [0, 0]
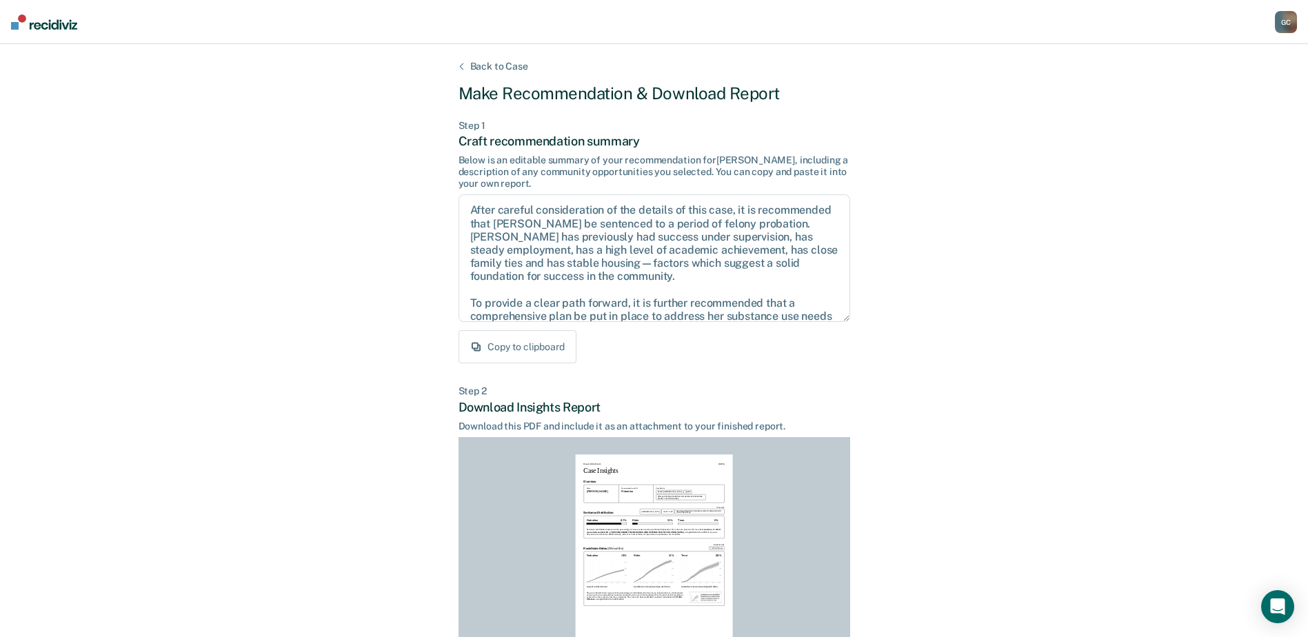
click at [1282, 19] on div "G C" at bounding box center [1286, 22] width 22 height 22
click at [1195, 68] on link "Go to PSI Case Dashboard" at bounding box center [1228, 73] width 115 height 12
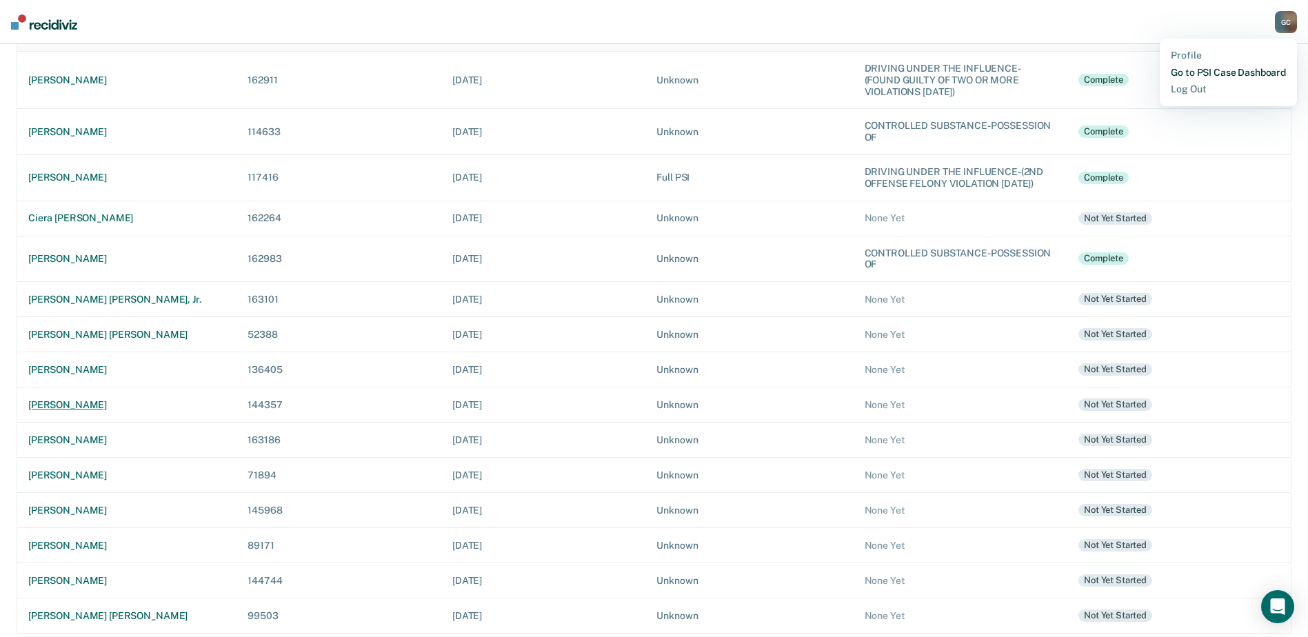
scroll to position [197, 0]
